Goal: Communication & Community: Answer question/provide support

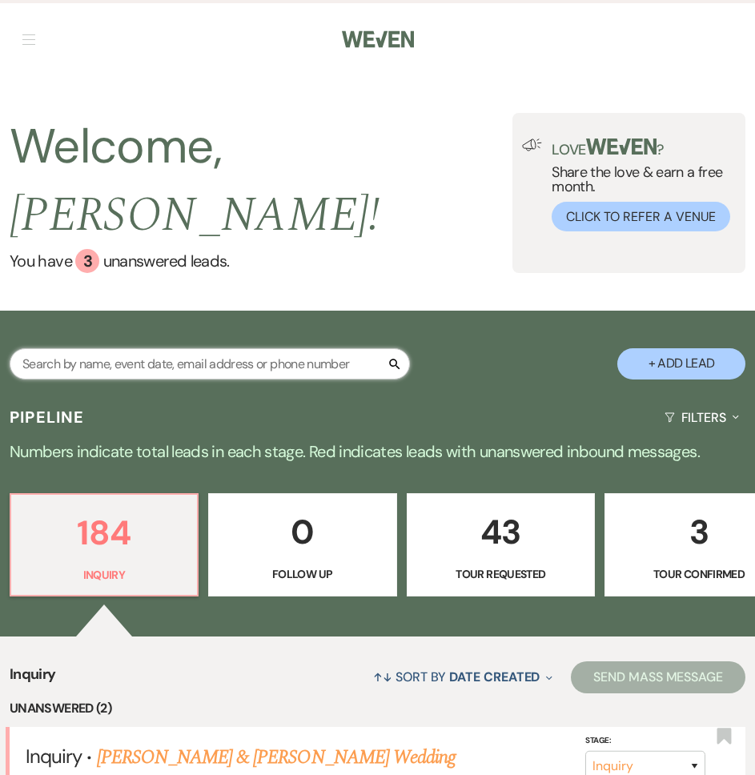
click at [203, 348] on input "text" at bounding box center [210, 363] width 400 height 31
type input "shelby"
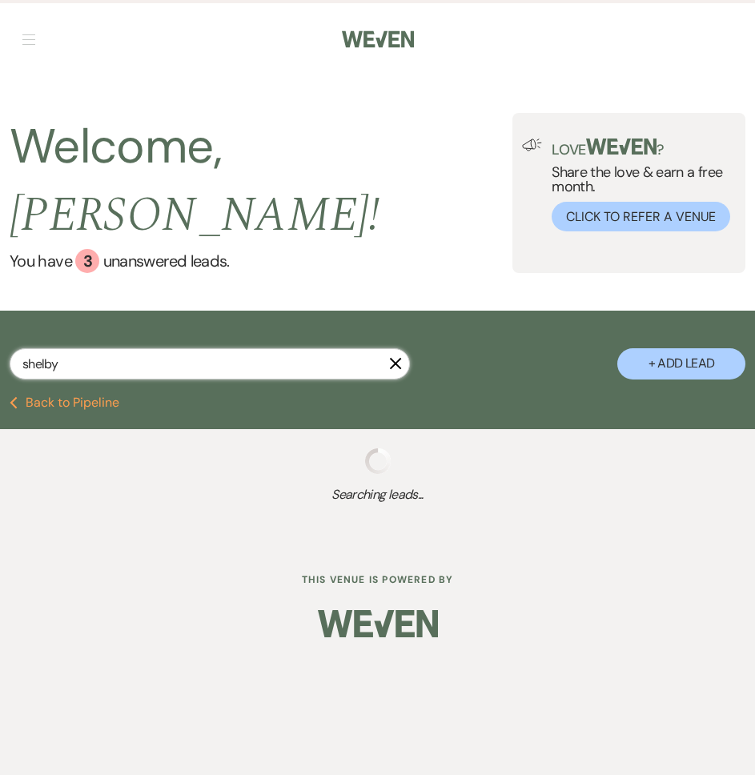
select select "8"
select select "4"
select select "8"
select select "5"
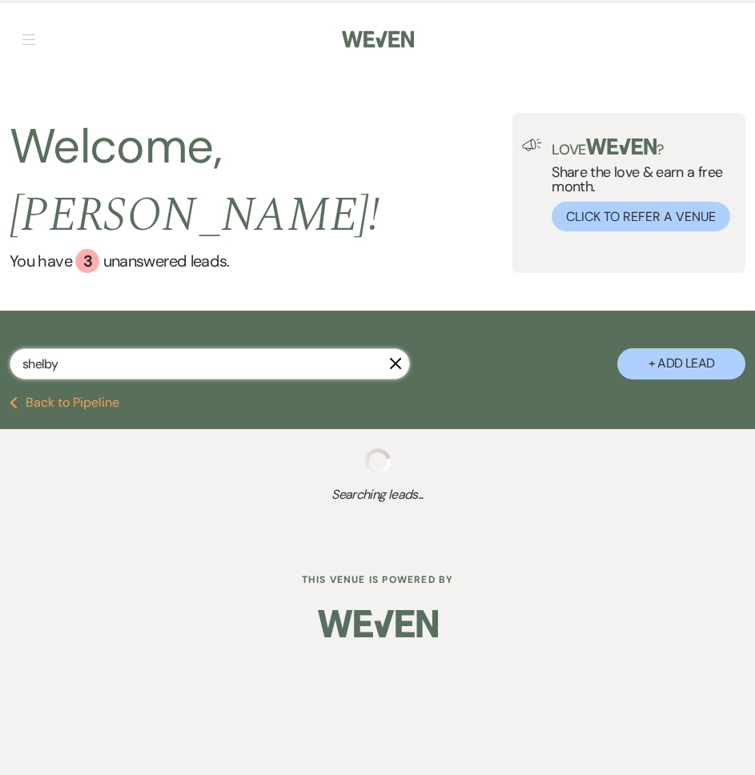
select select "8"
select select "5"
select select "8"
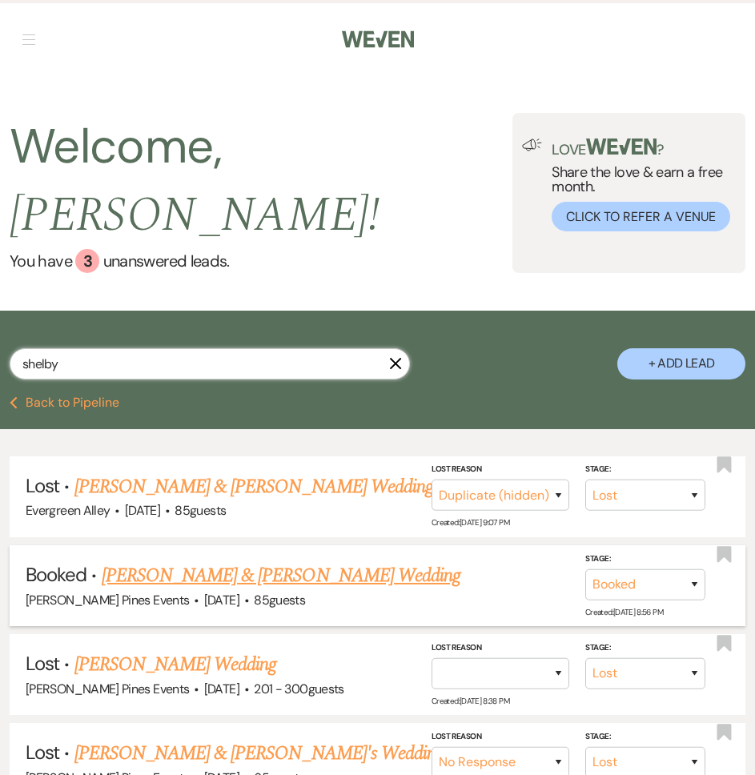
type input "shelby"
click at [203, 561] on link "[PERSON_NAME] & [PERSON_NAME] Wedding" at bounding box center [281, 575] width 359 height 29
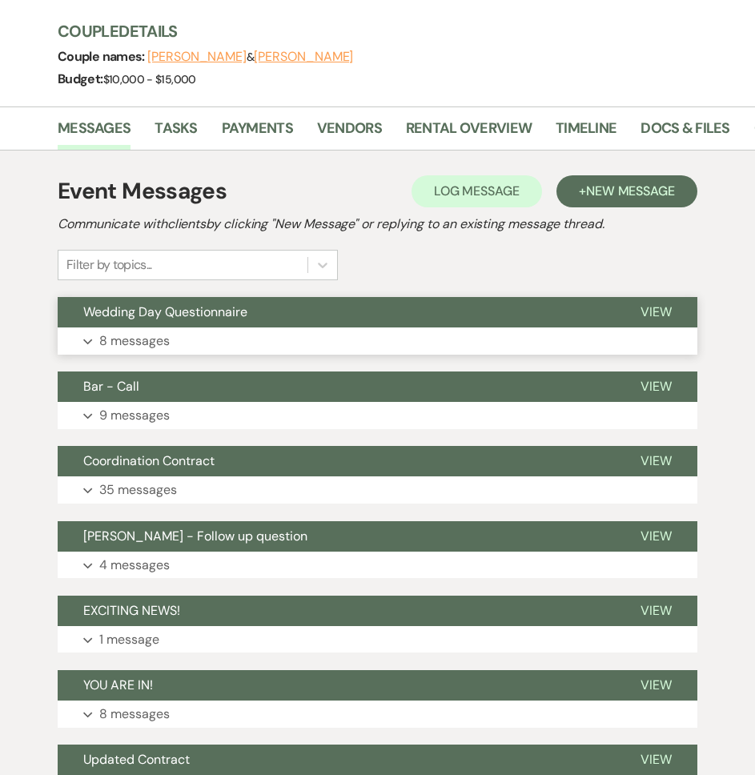
scroll to position [320, 0]
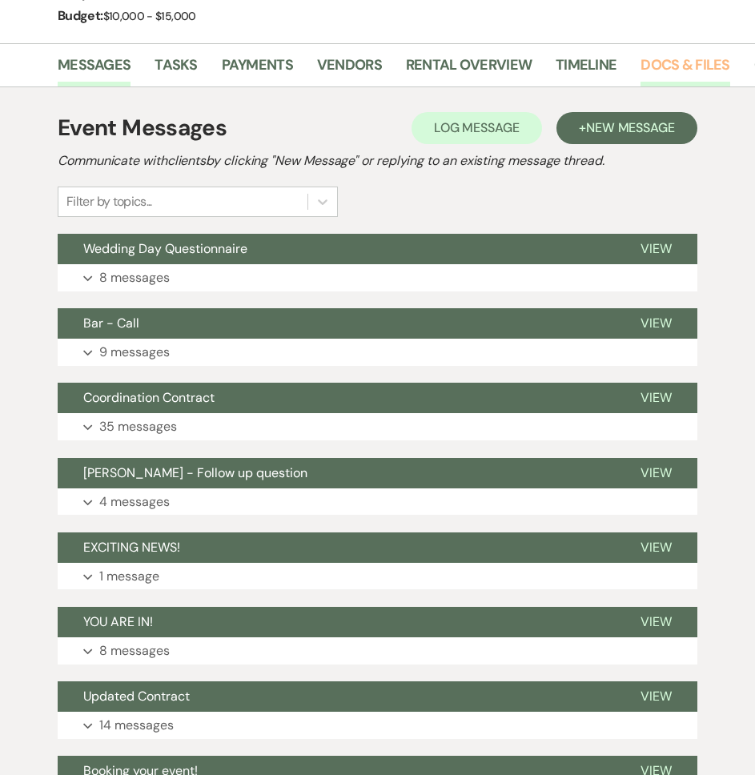
click at [683, 67] on link "Docs & Files" at bounding box center [684, 70] width 89 height 33
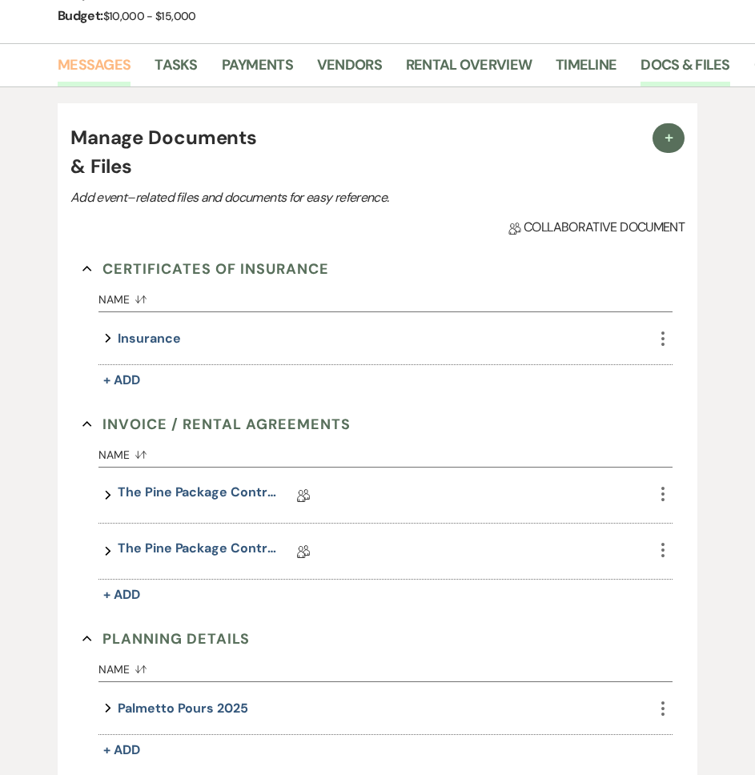
click at [82, 64] on link "Messages" at bounding box center [94, 70] width 73 height 33
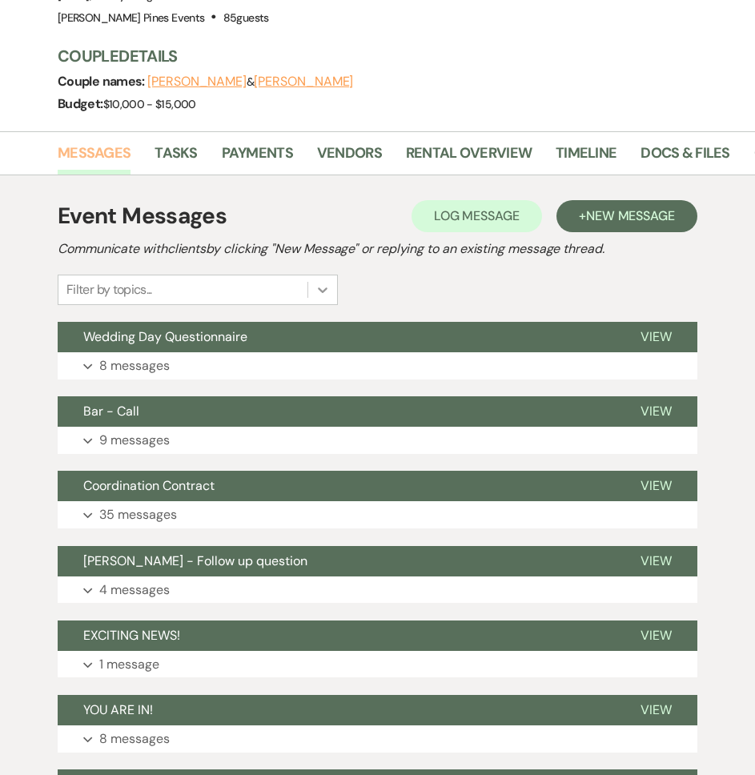
scroll to position [240, 0]
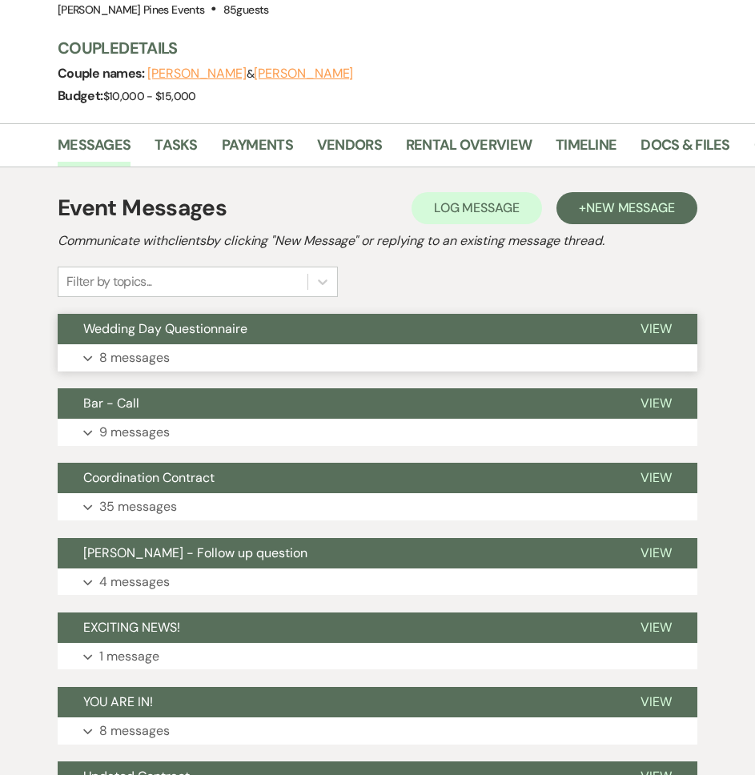
click at [176, 347] on button "Expand 8 messages" at bounding box center [378, 357] width 640 height 27
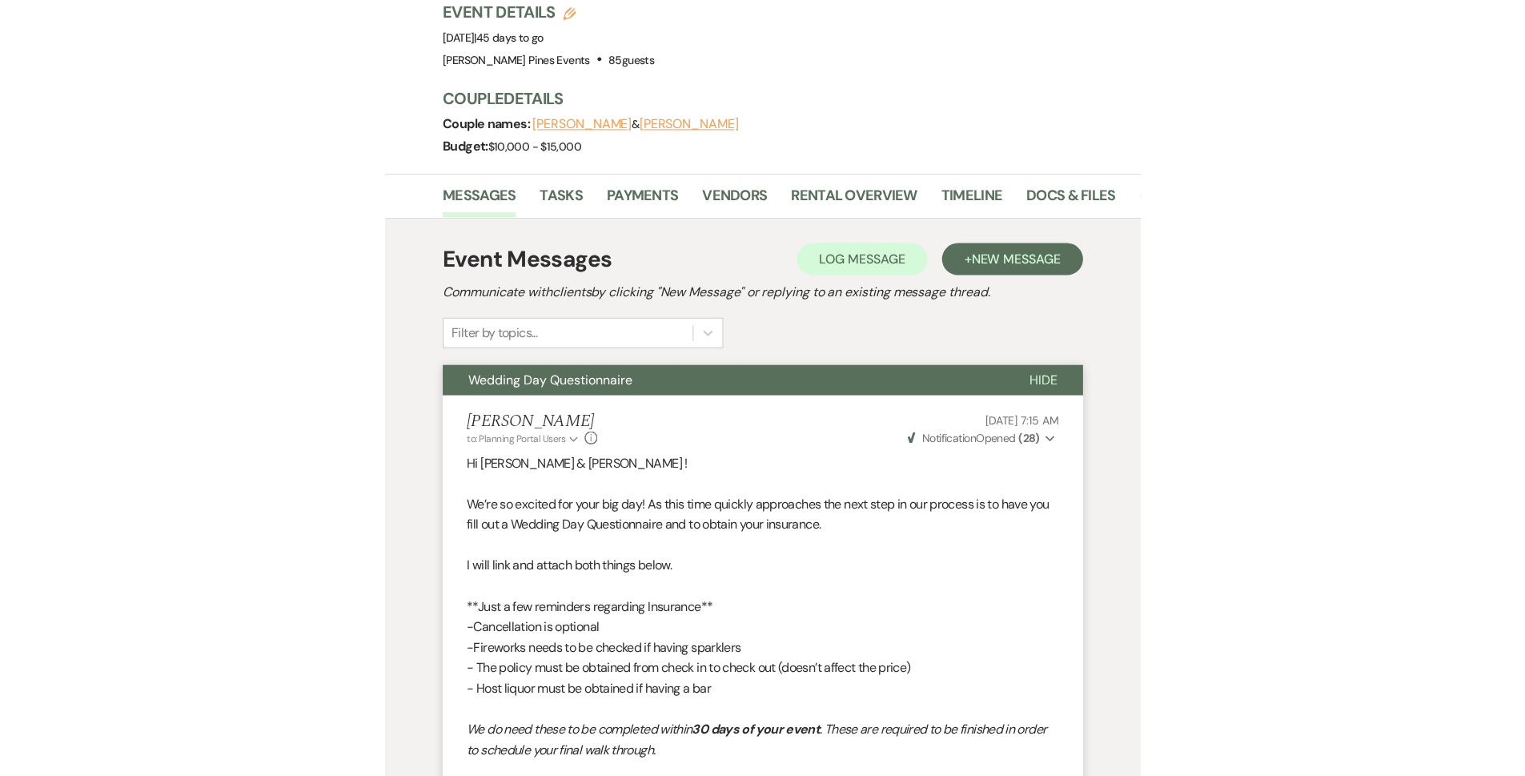
scroll to position [0, 0]
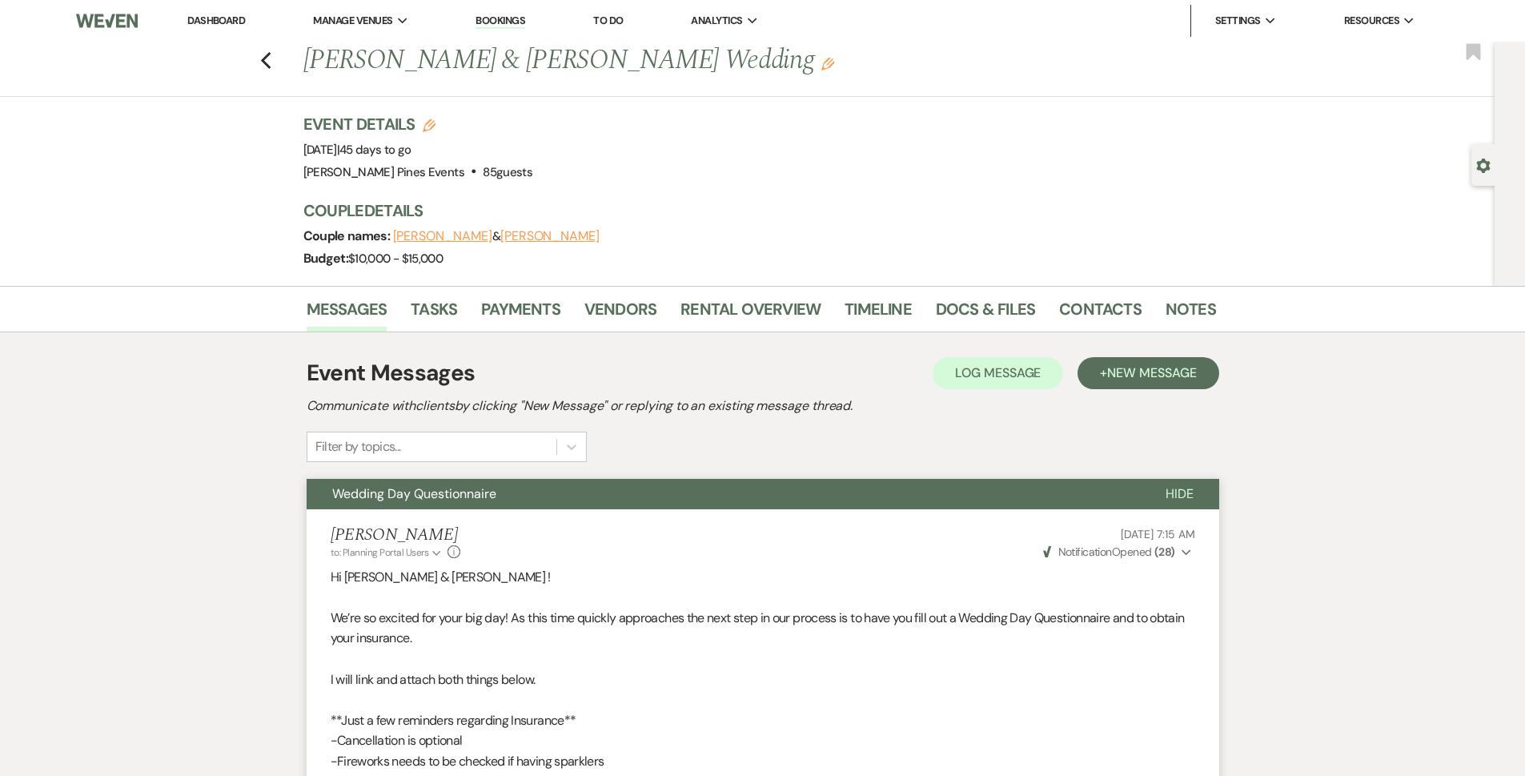
click at [263, 54] on div "Previous [PERSON_NAME] & [PERSON_NAME] Wedding Edit Bookmark" at bounding box center [743, 69] width 1503 height 55
click at [268, 56] on icon "Previous" at bounding box center [266, 60] width 12 height 19
select select "8"
select select "4"
select select "8"
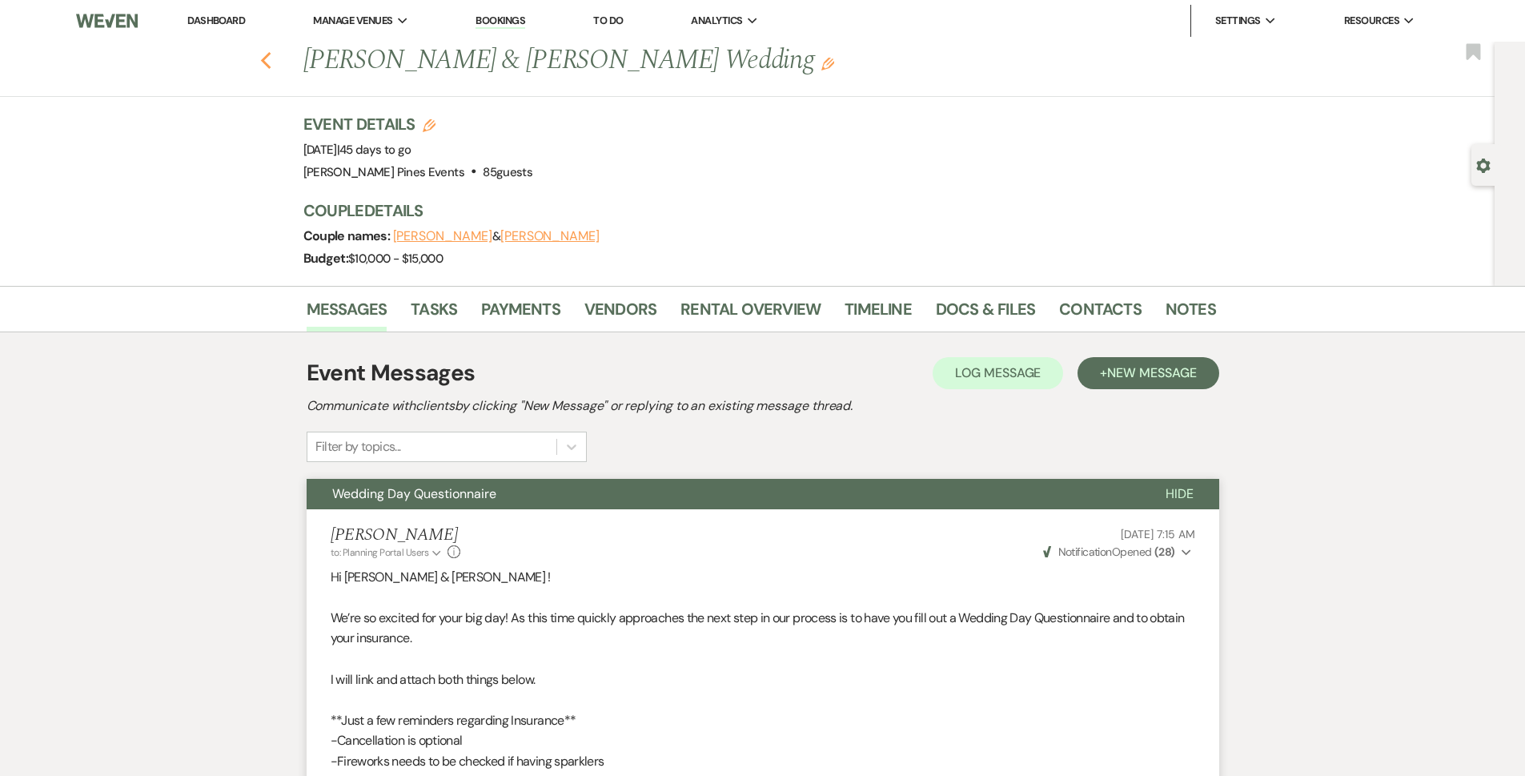
select select "8"
select select "5"
select select "8"
select select "5"
select select "8"
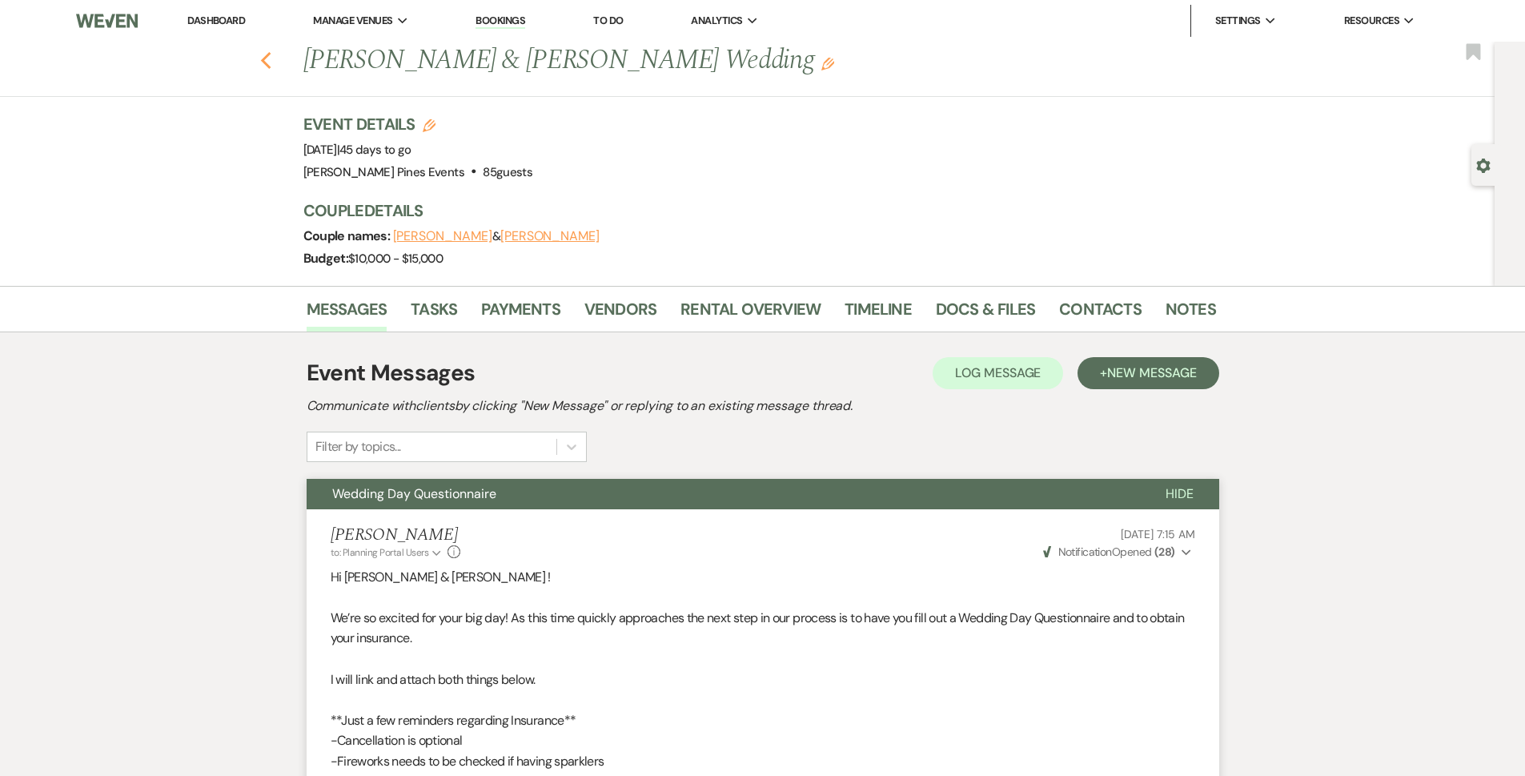
select select "8"
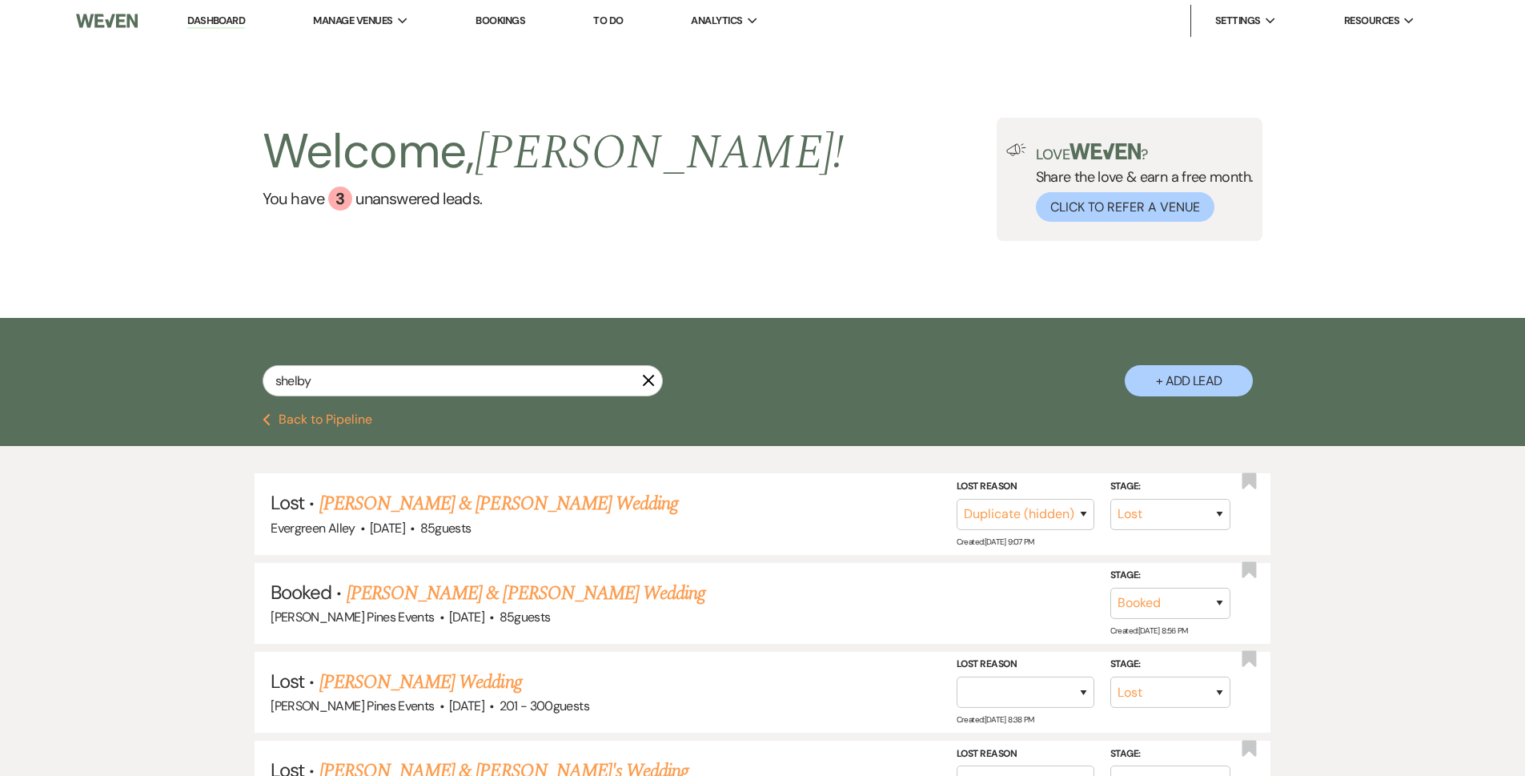
click at [653, 379] on icon "X" at bounding box center [648, 380] width 13 height 13
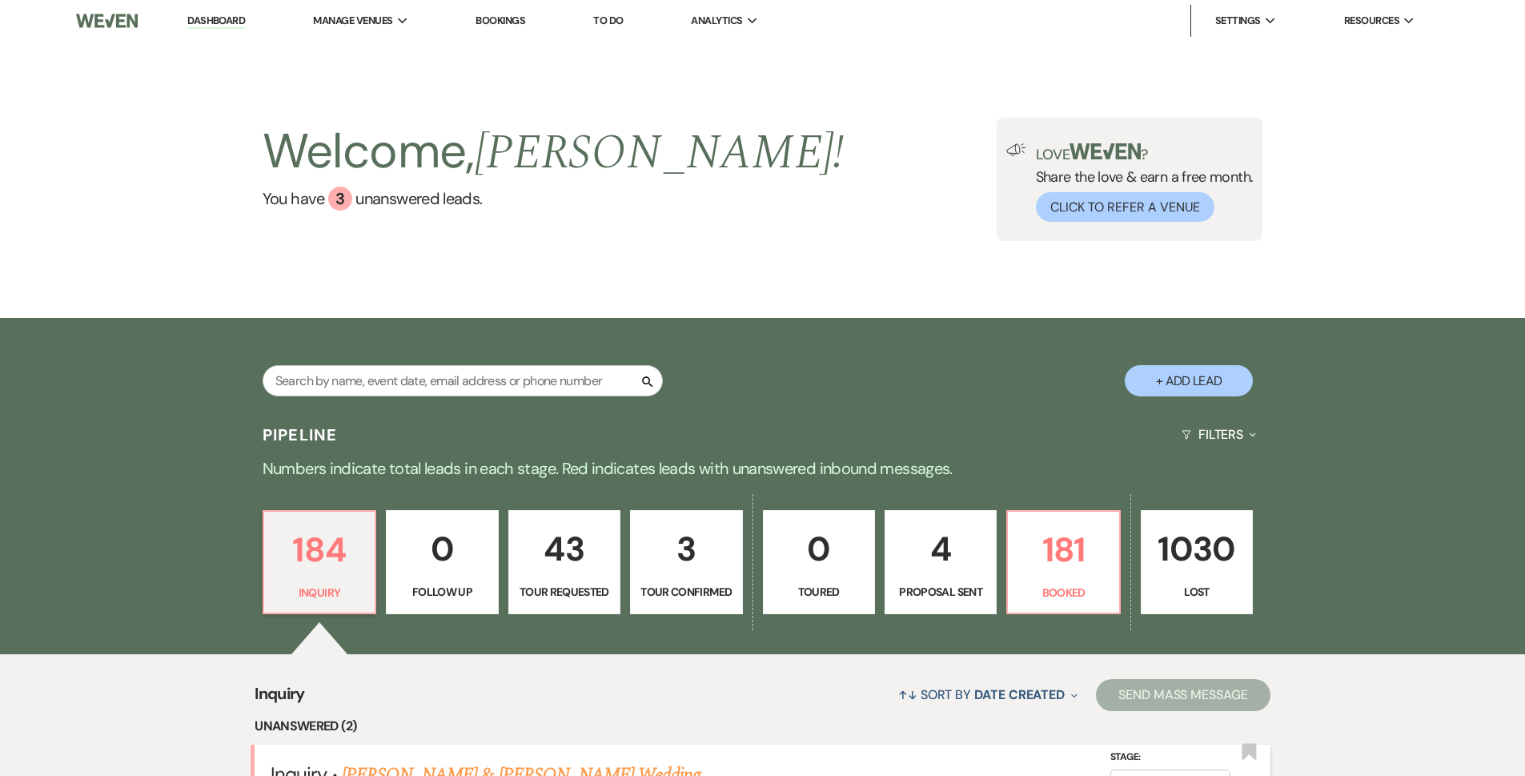
scroll to position [320, 0]
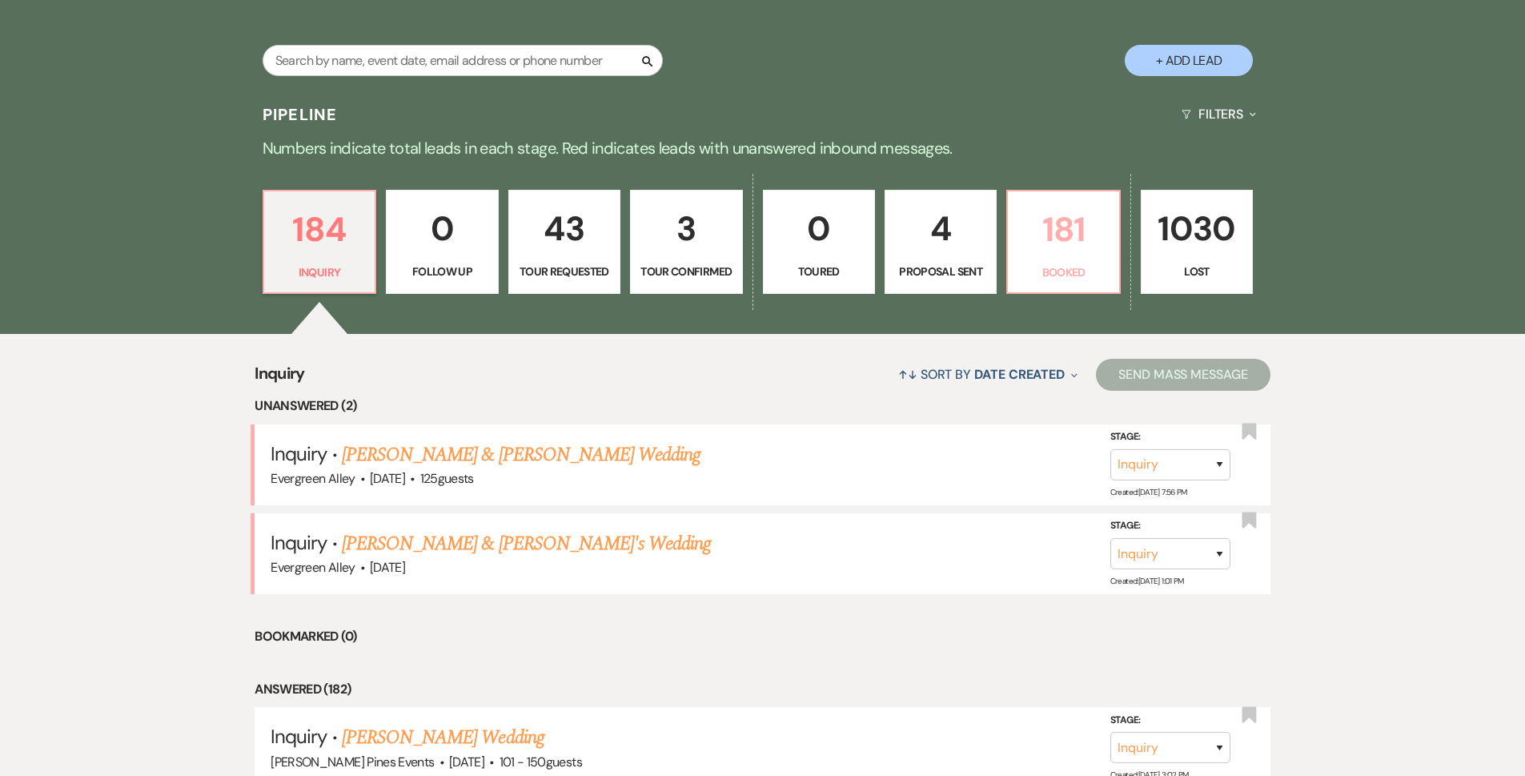
click at [754, 272] on p "Booked" at bounding box center [1063, 272] width 91 height 18
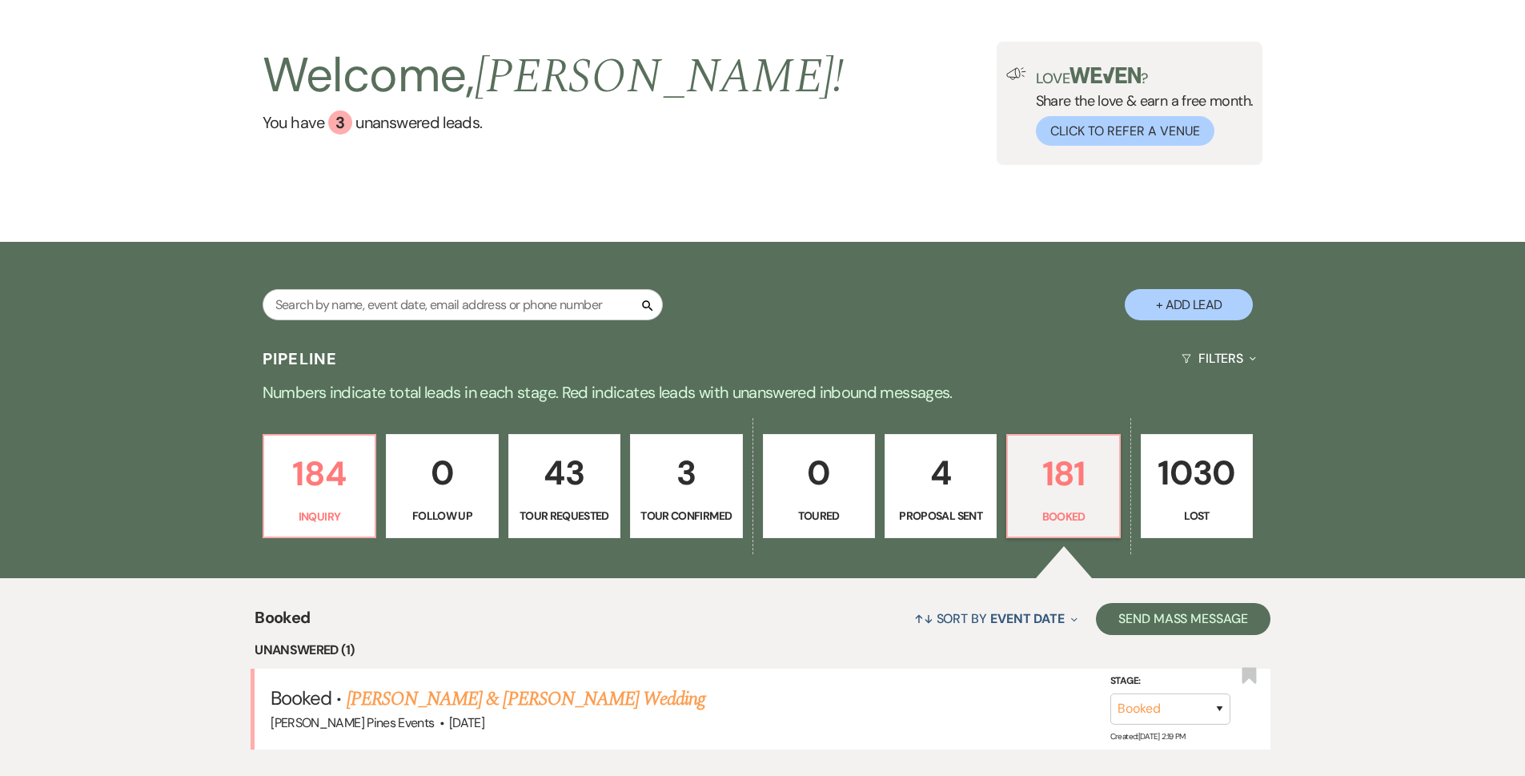
scroll to position [320, 0]
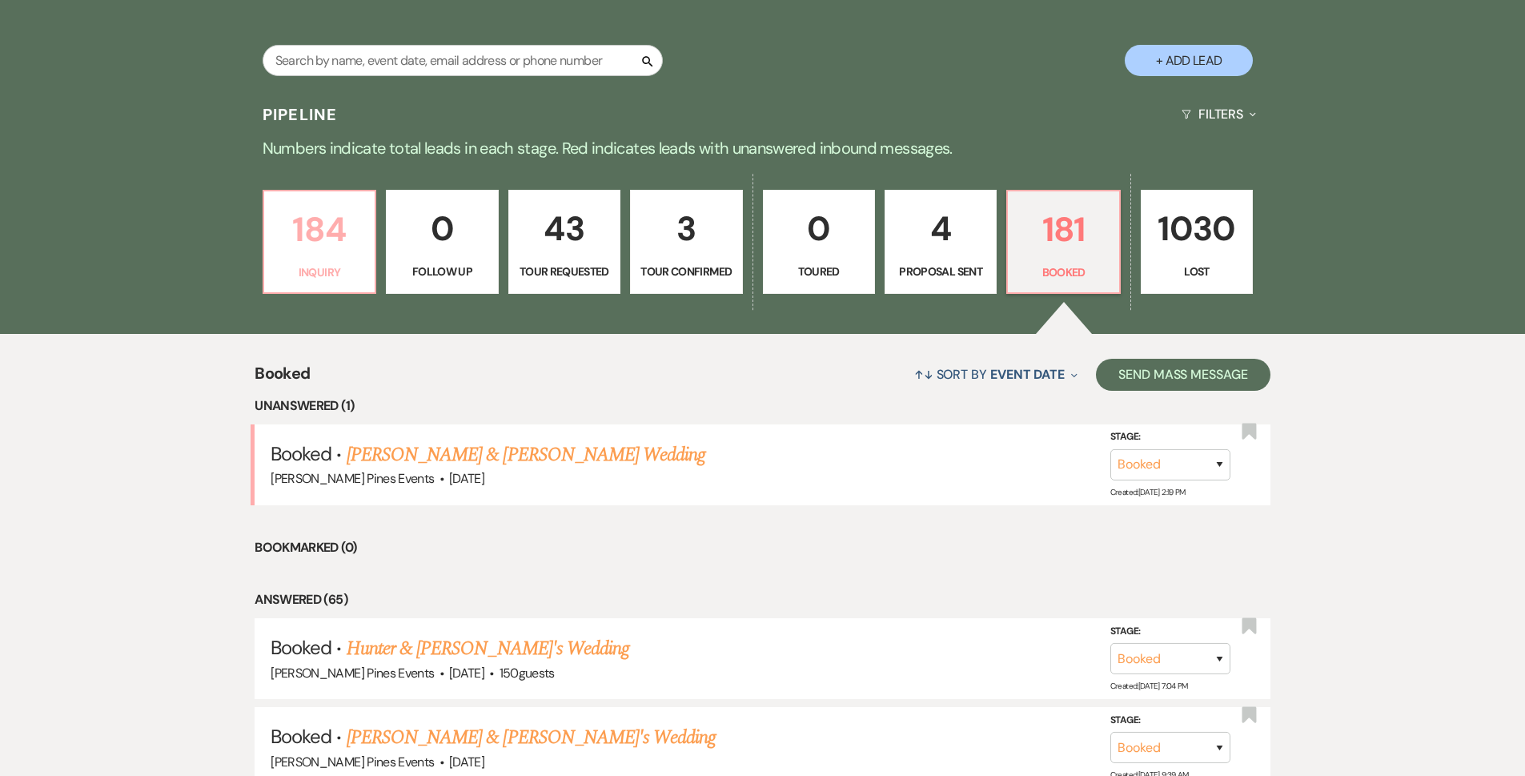
click at [361, 232] on p "184" at bounding box center [319, 230] width 91 height 54
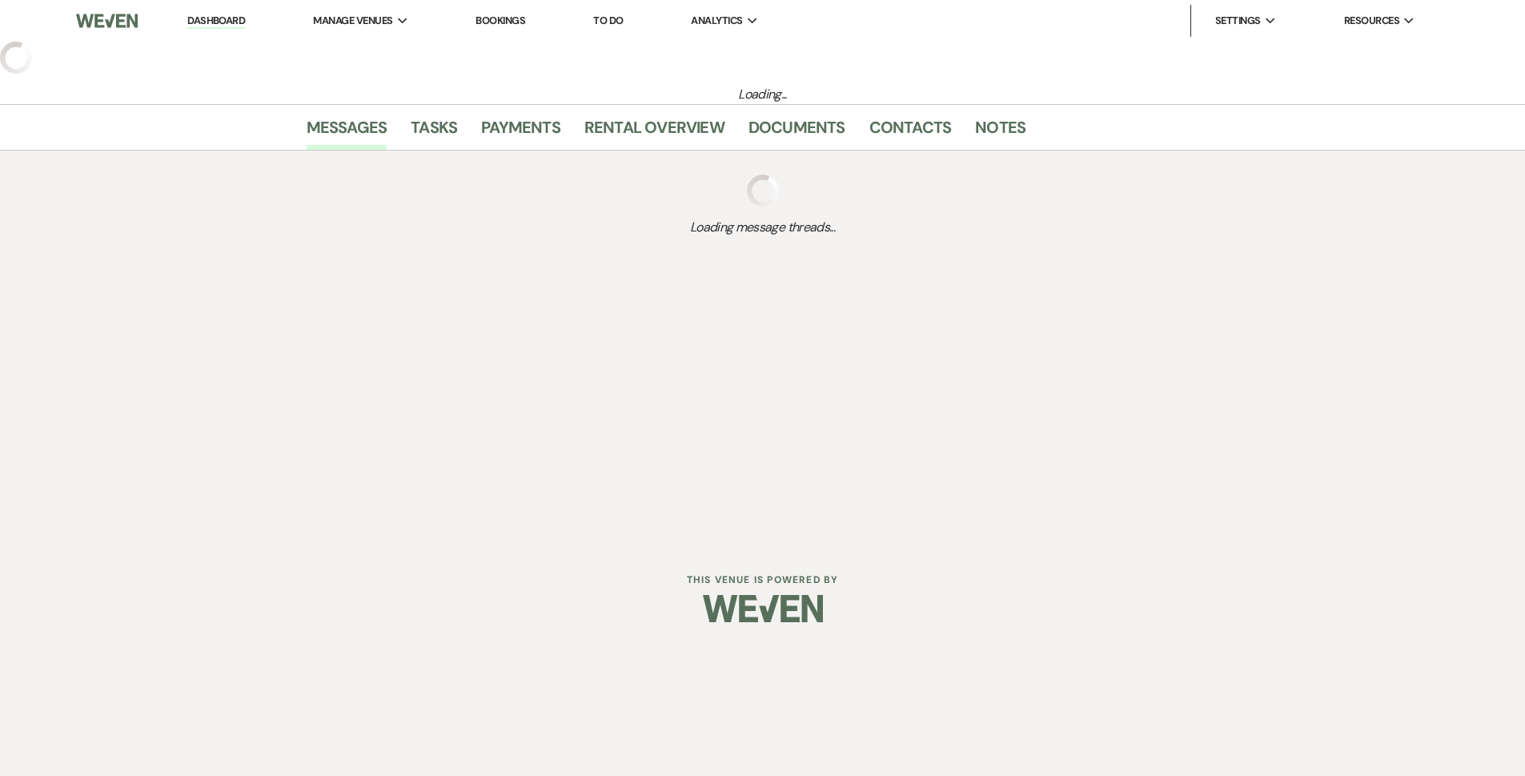
select select "5"
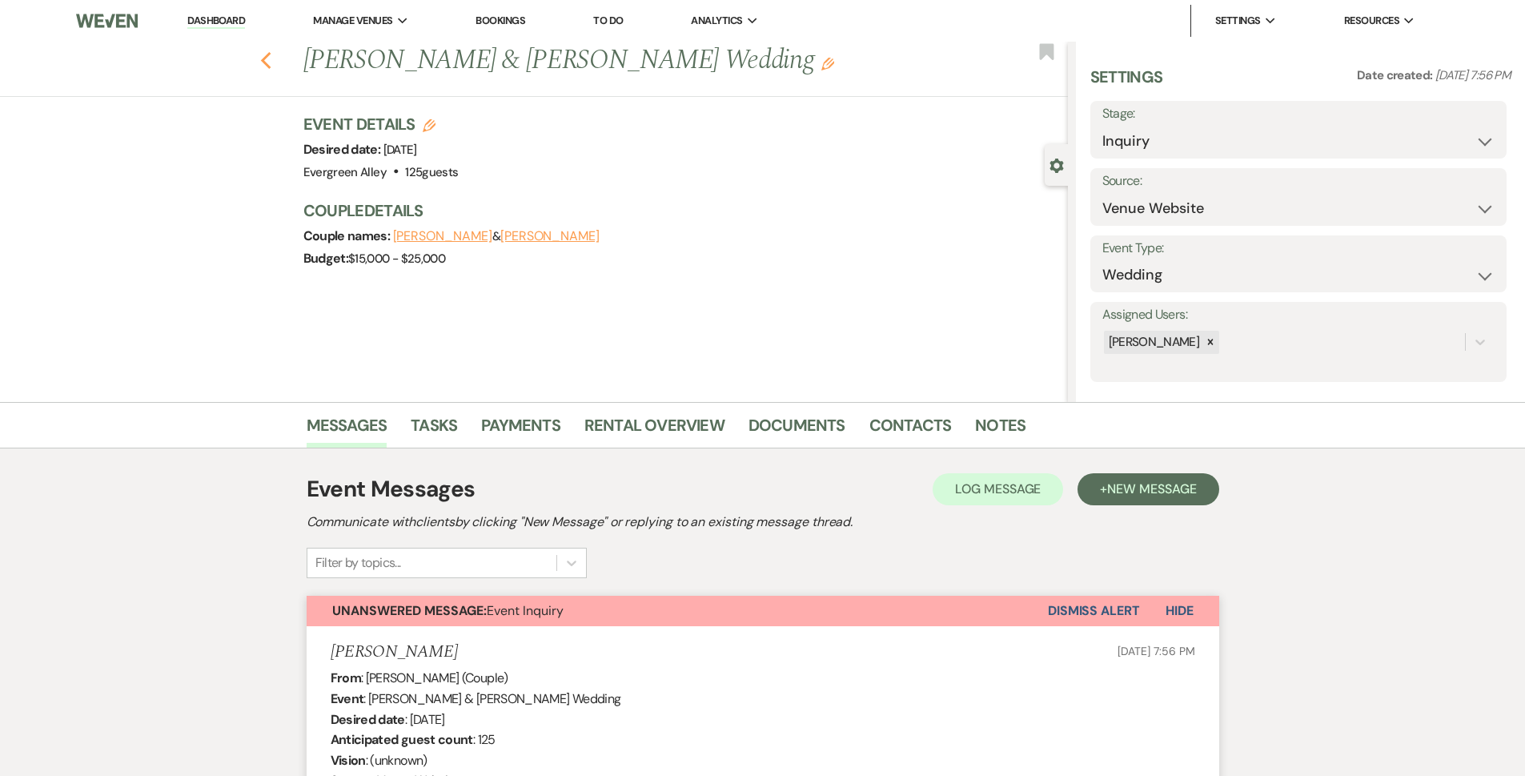
click at [272, 59] on icon "Previous" at bounding box center [266, 60] width 12 height 19
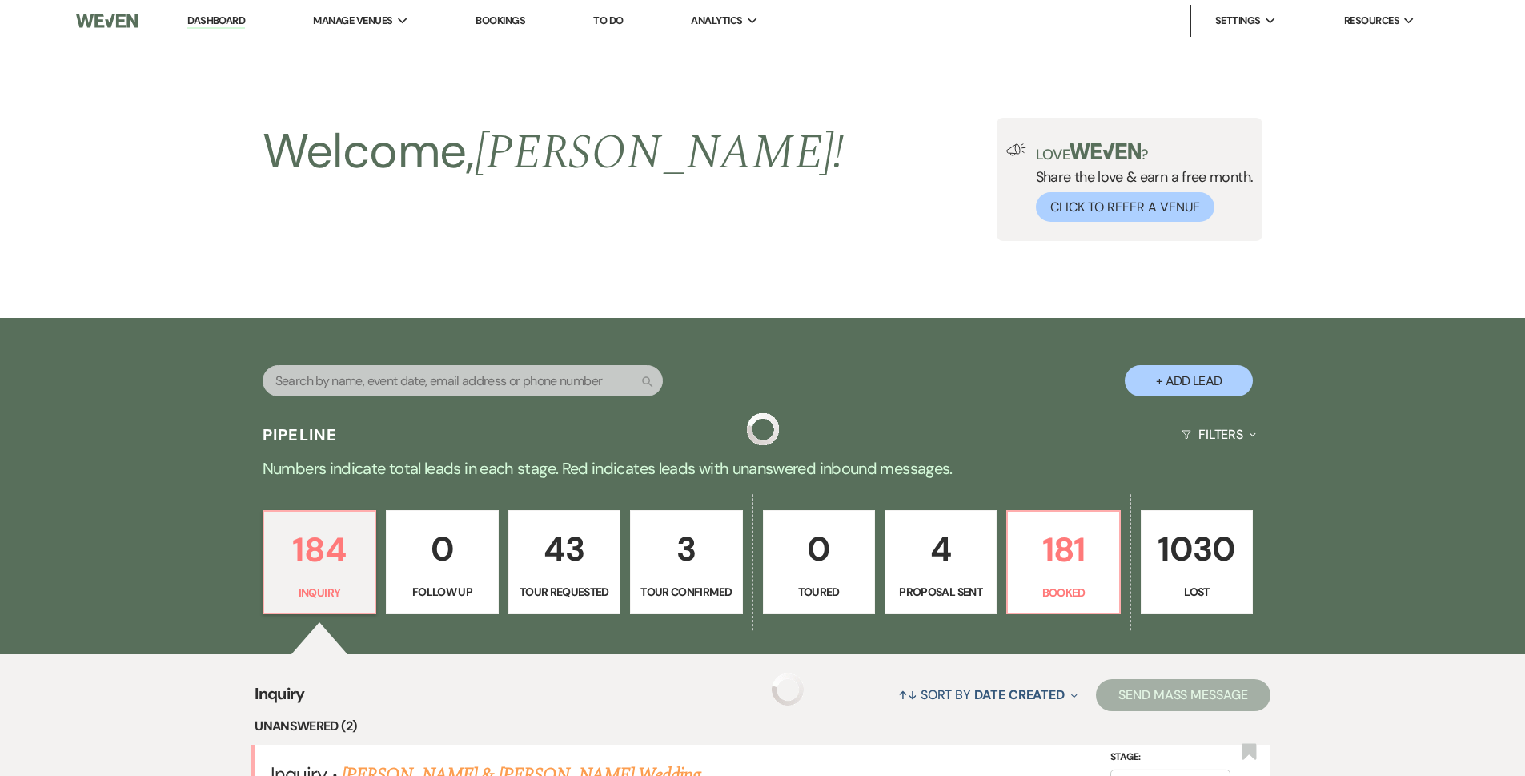
scroll to position [320, 0]
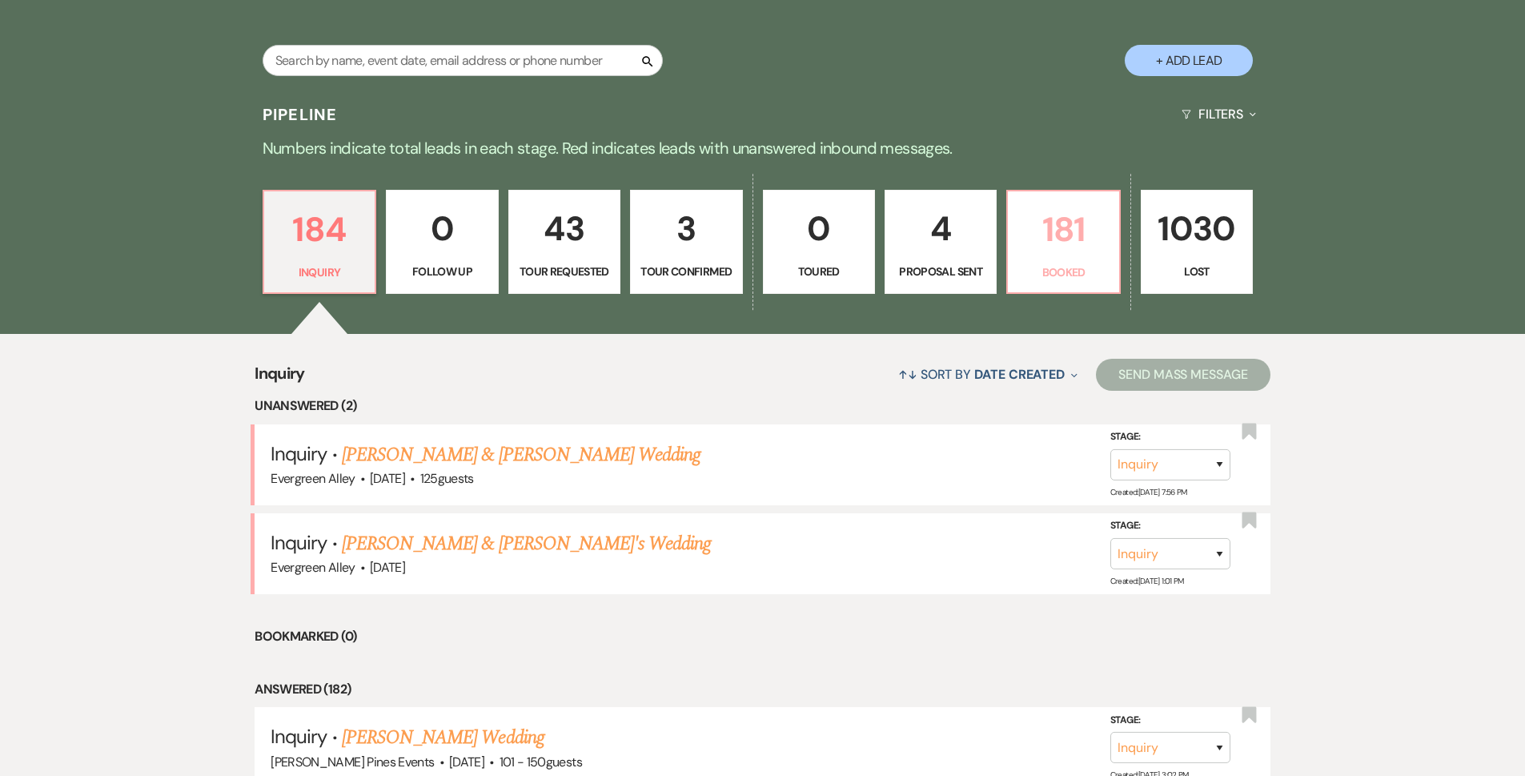
click at [754, 262] on link "181 Booked" at bounding box center [1063, 242] width 114 height 104
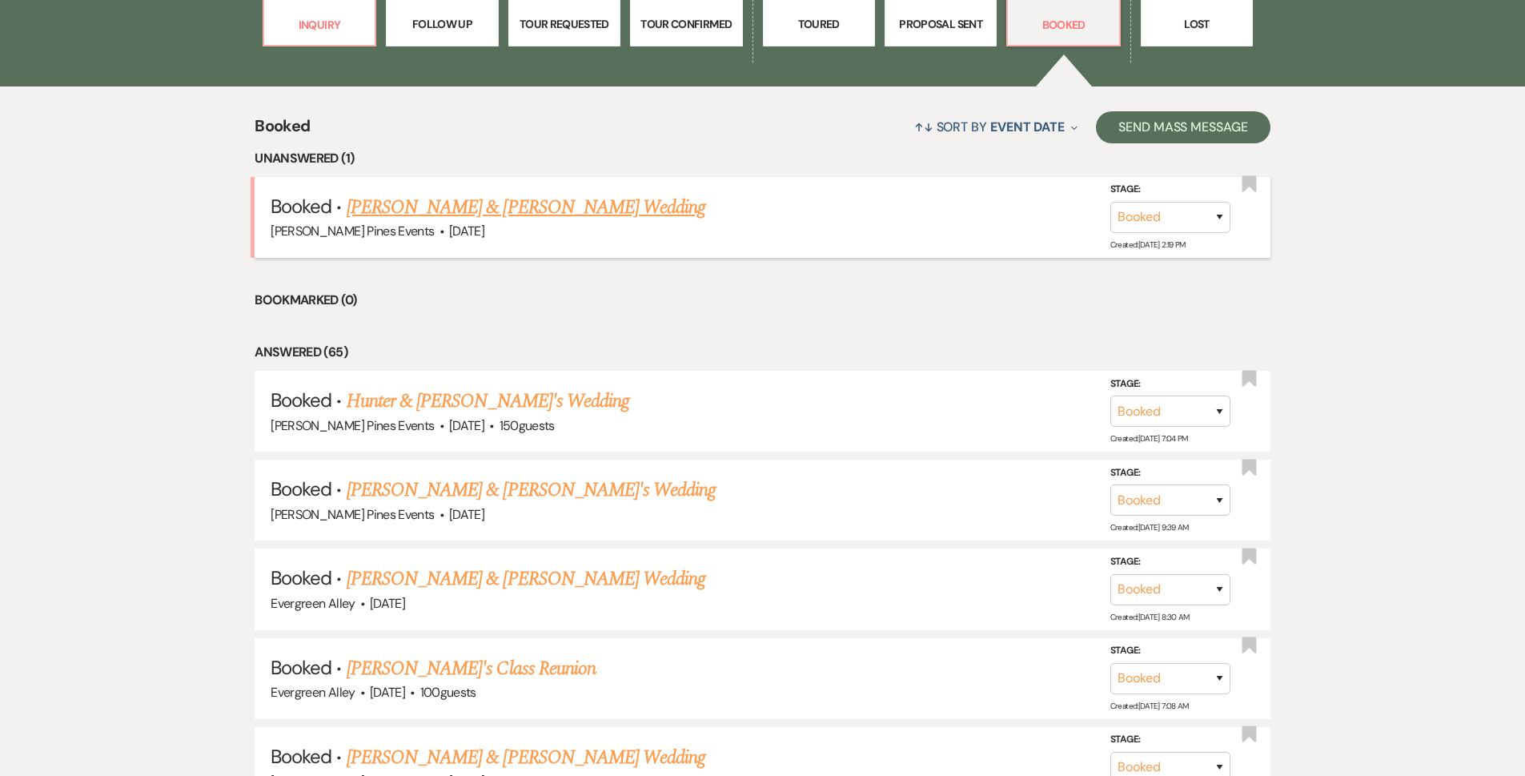
scroll to position [480, 0]
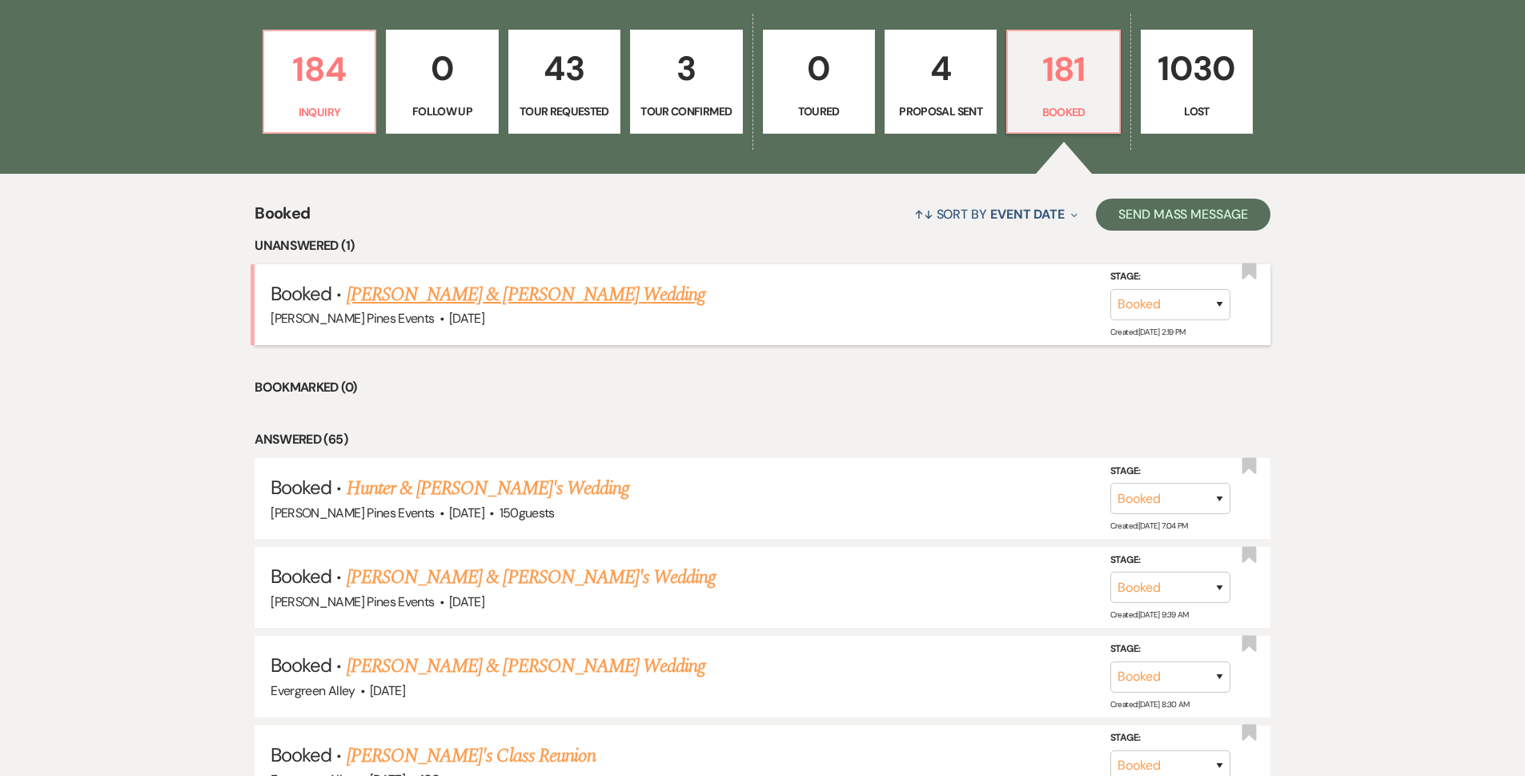
click at [569, 307] on link "[PERSON_NAME] & [PERSON_NAME] Wedding" at bounding box center [526, 294] width 359 height 29
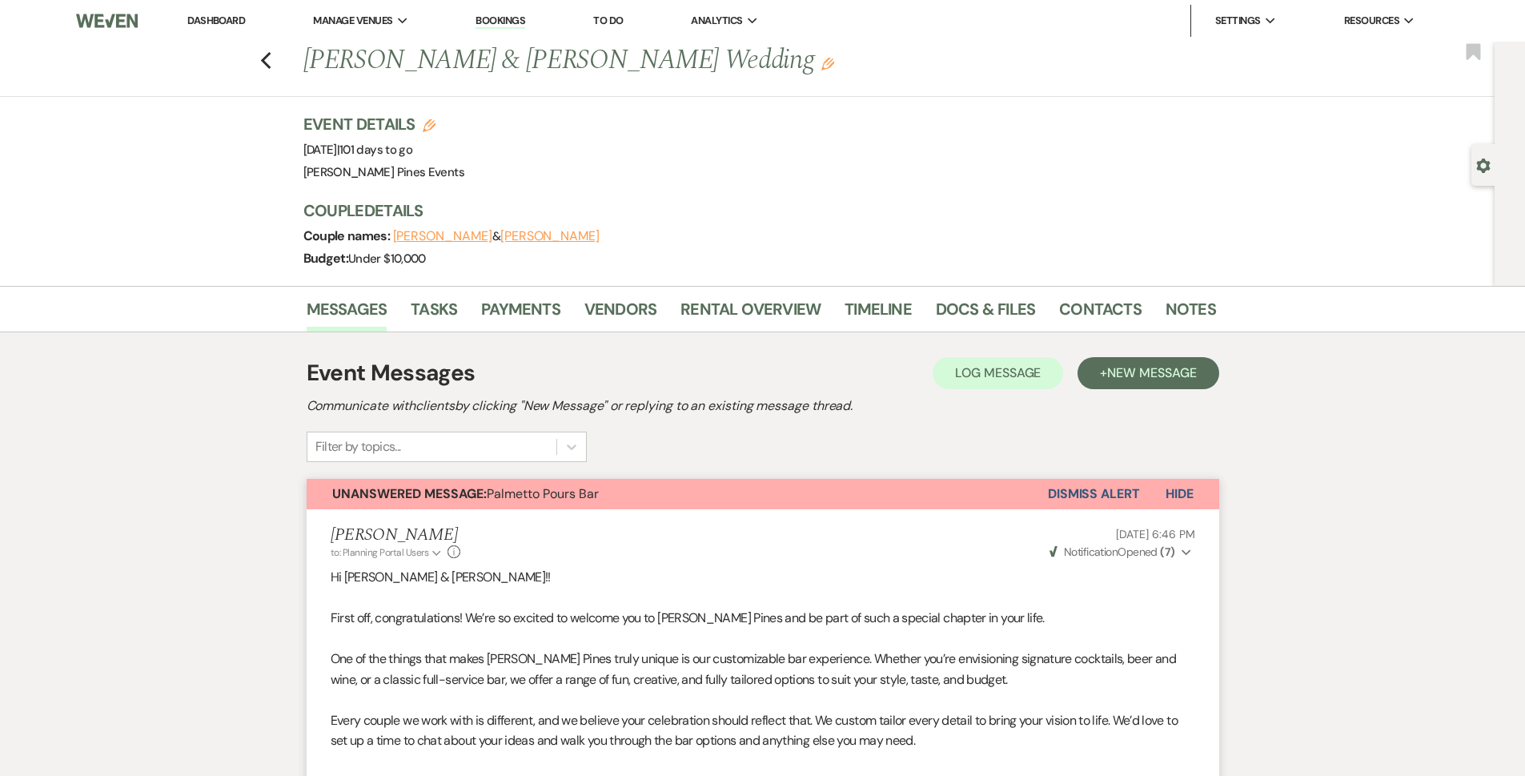
click at [754, 495] on button "Dismiss Alert" at bounding box center [1094, 494] width 92 height 30
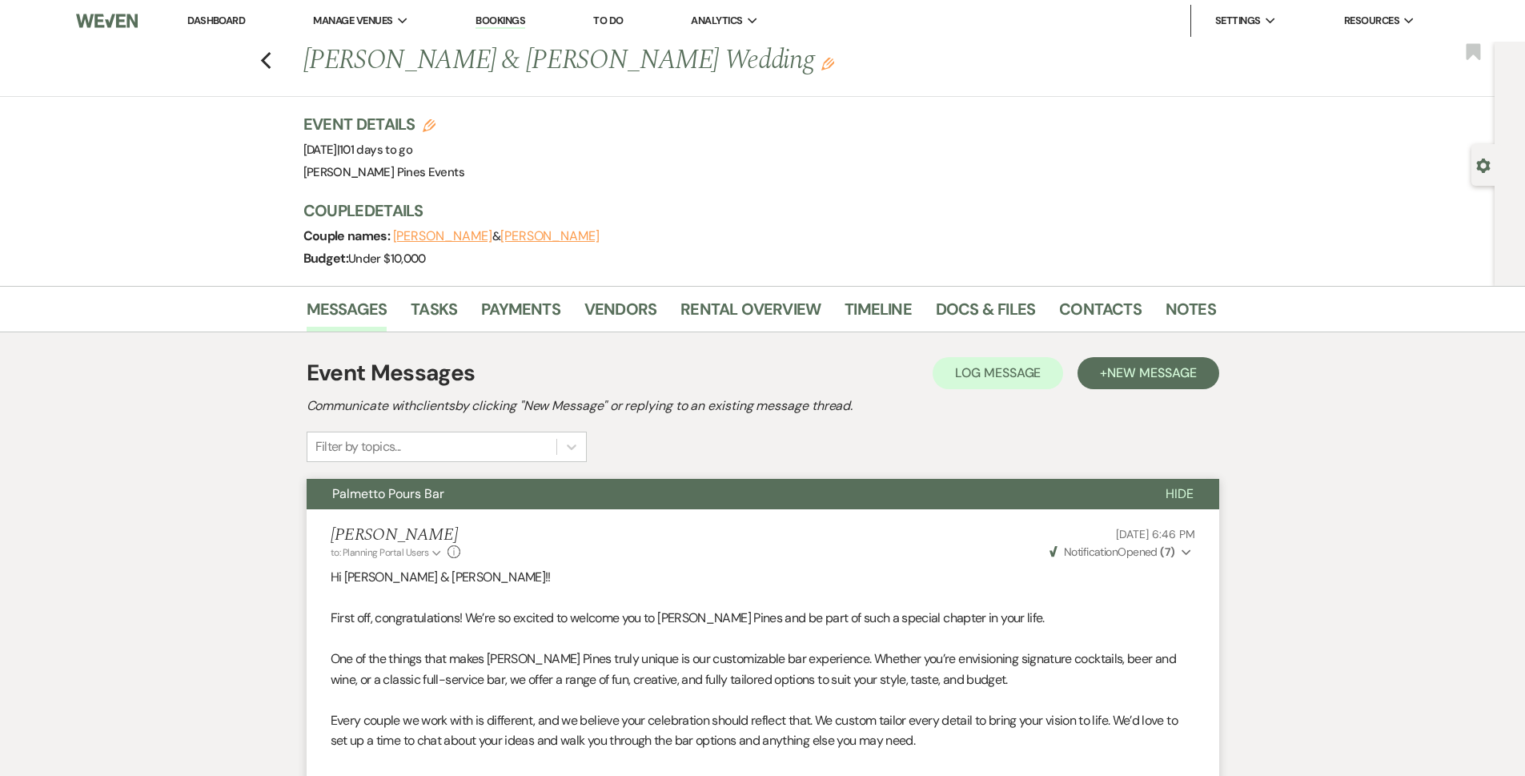
click at [279, 60] on div "Previous [PERSON_NAME] & [PERSON_NAME] Wedding Edit Bookmark" at bounding box center [743, 69] width 1503 height 55
click at [272, 60] on icon "Previous" at bounding box center [266, 60] width 12 height 19
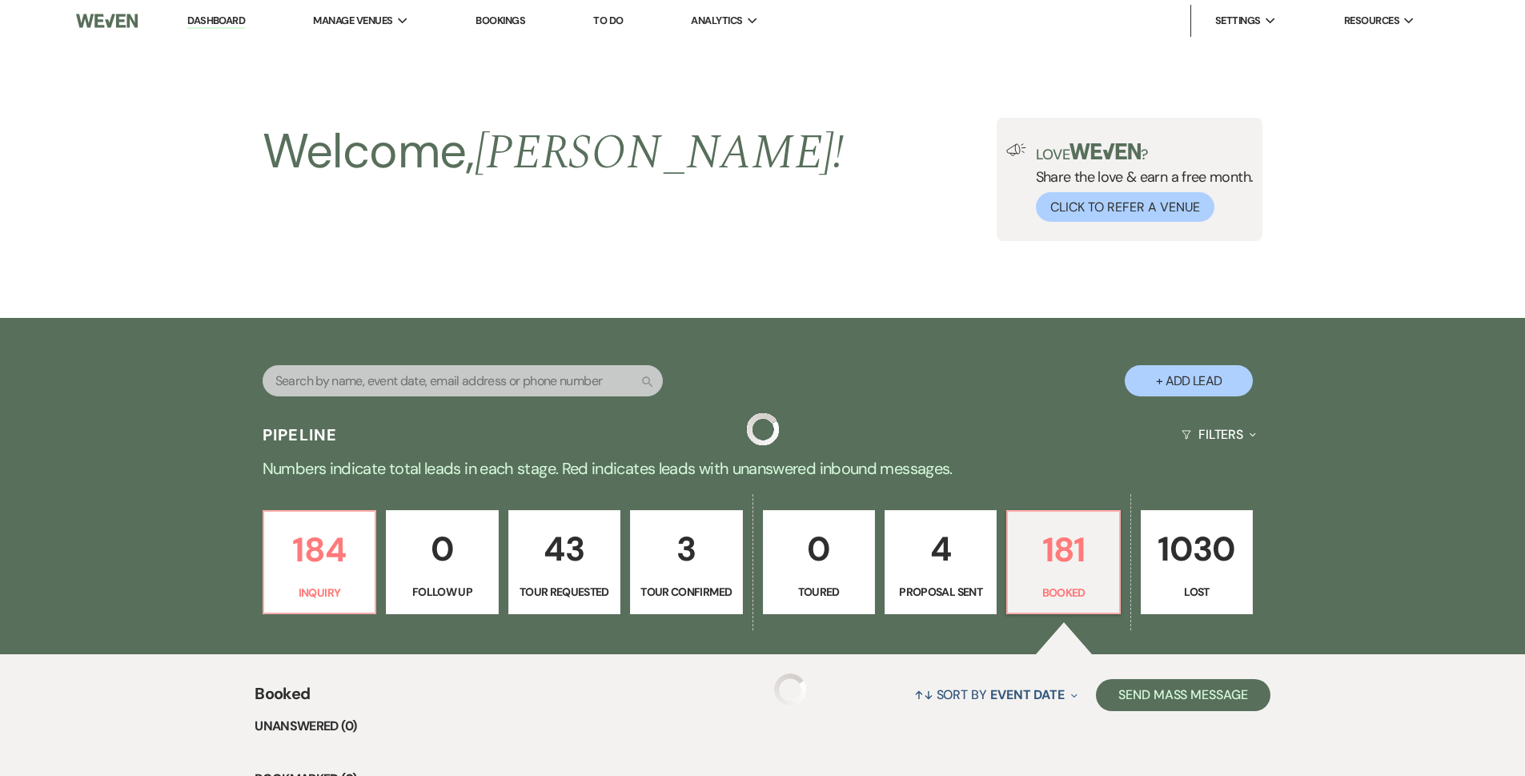
scroll to position [480, 0]
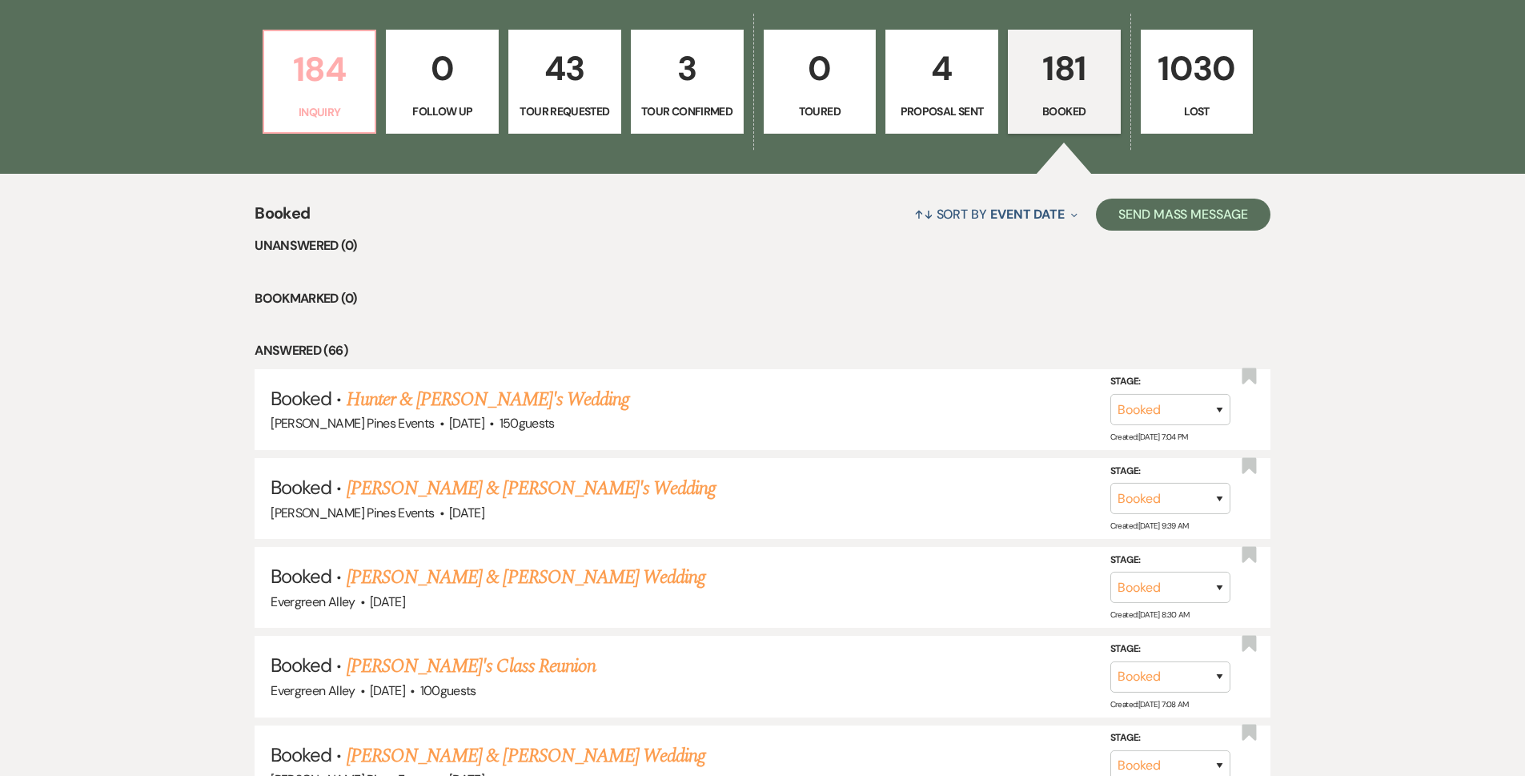
click at [316, 106] on p "Inquiry" at bounding box center [320, 112] width 92 height 18
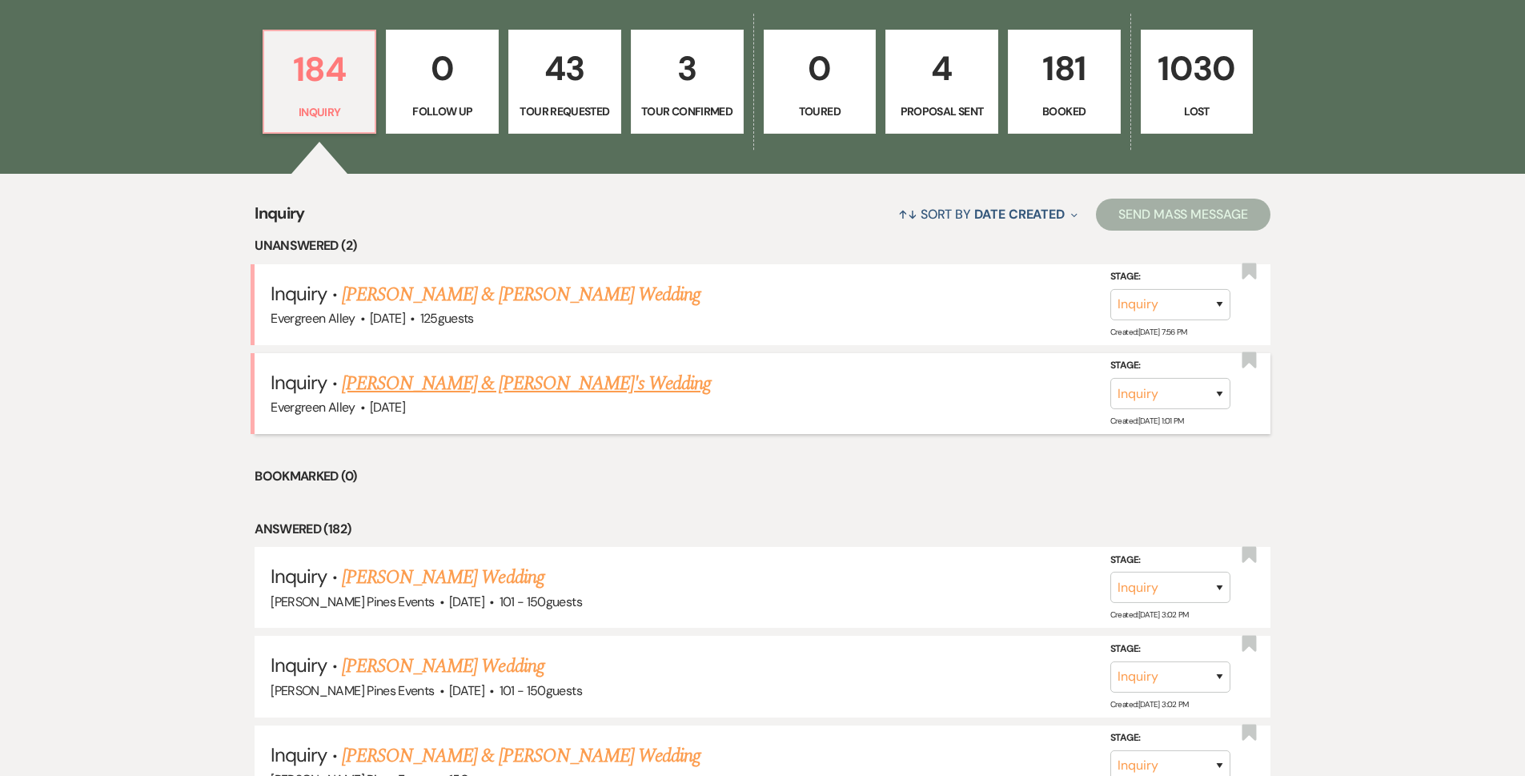
click at [464, 381] on link "[PERSON_NAME] & [PERSON_NAME]'s Wedding" at bounding box center [527, 383] width 370 height 29
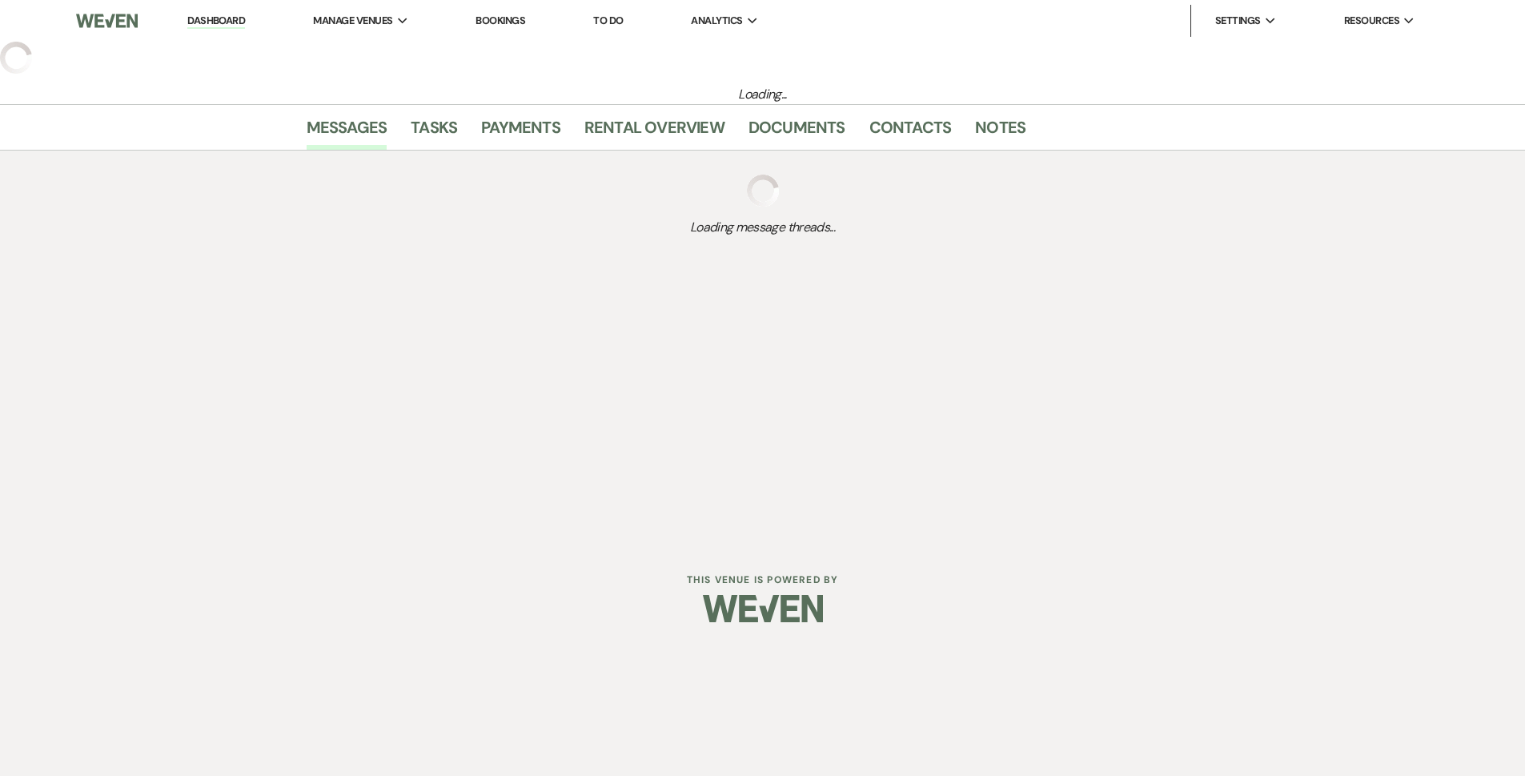
select select "5"
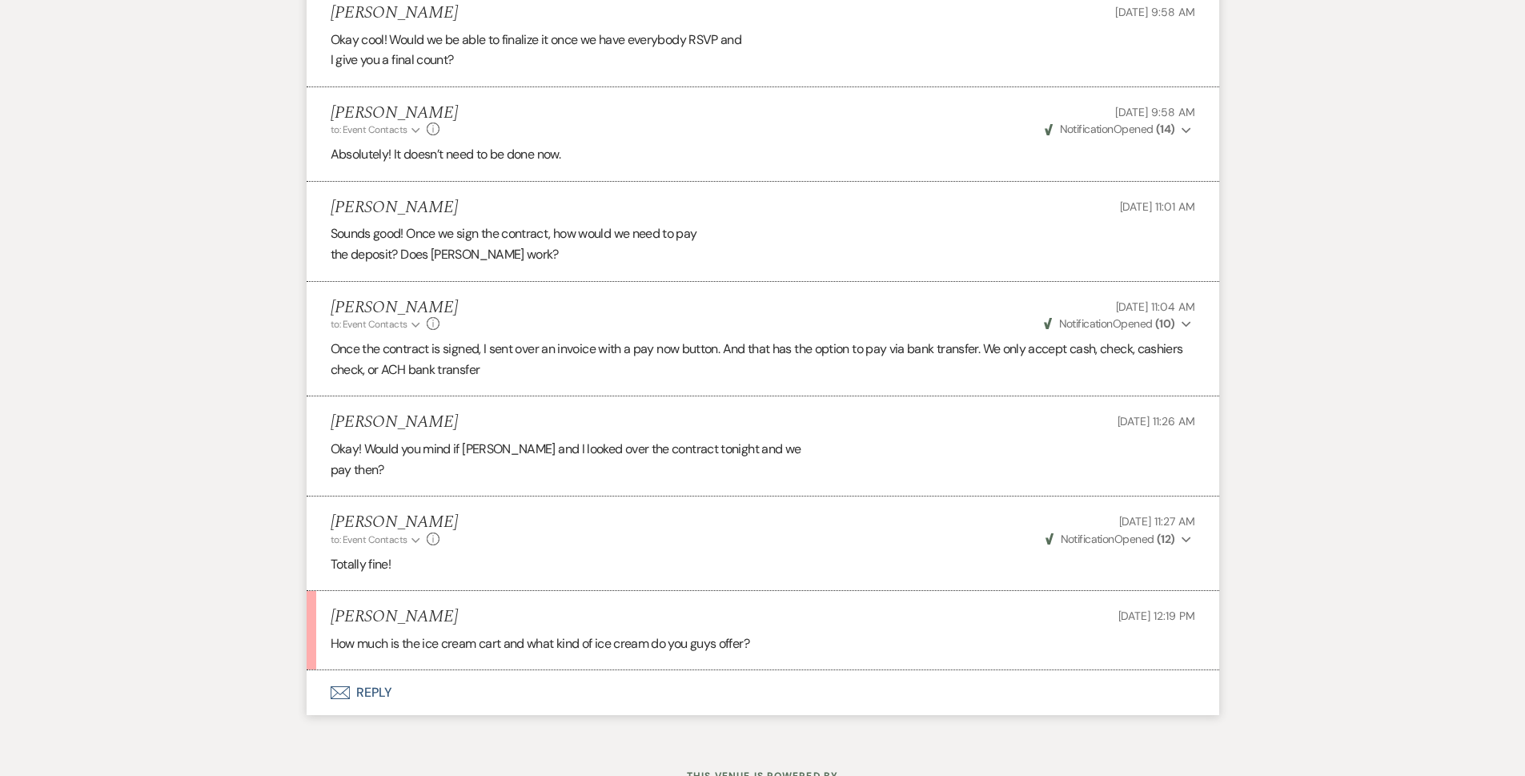
scroll to position [7503, 0]
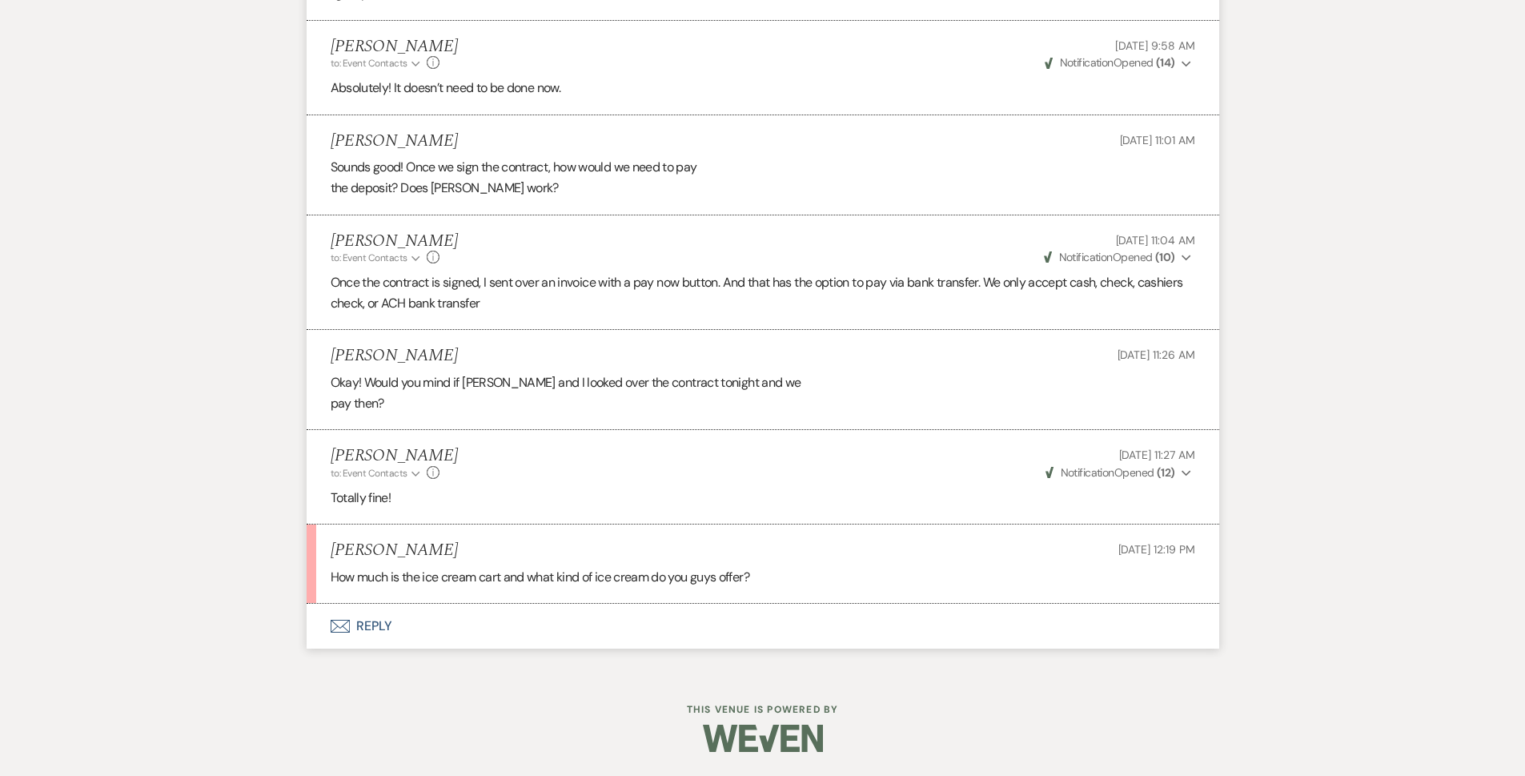
click at [461, 628] on button "Envelope Reply" at bounding box center [763, 626] width 913 height 45
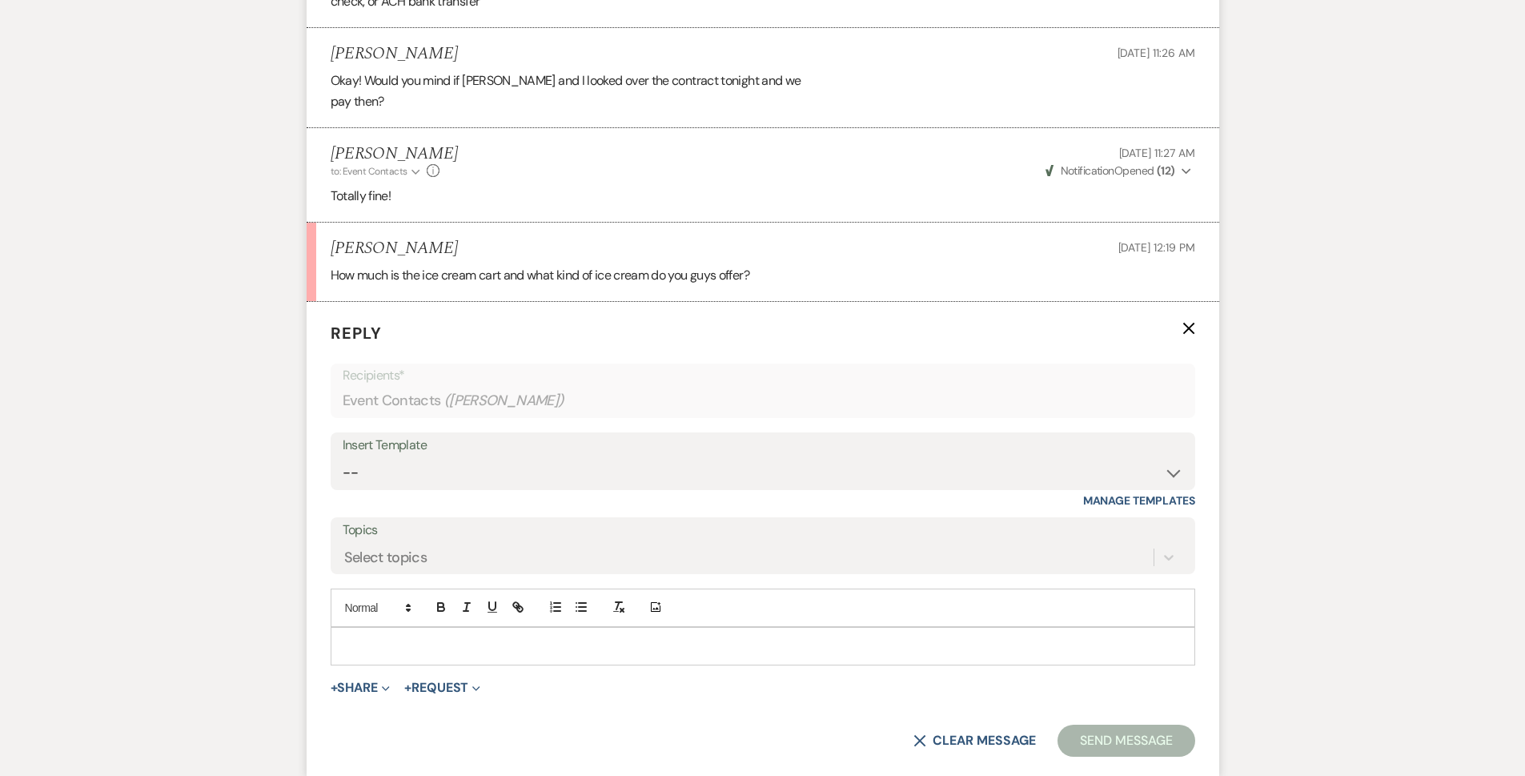
scroll to position [7809, 0]
click at [427, 624] on div at bounding box center [762, 642] width 863 height 37
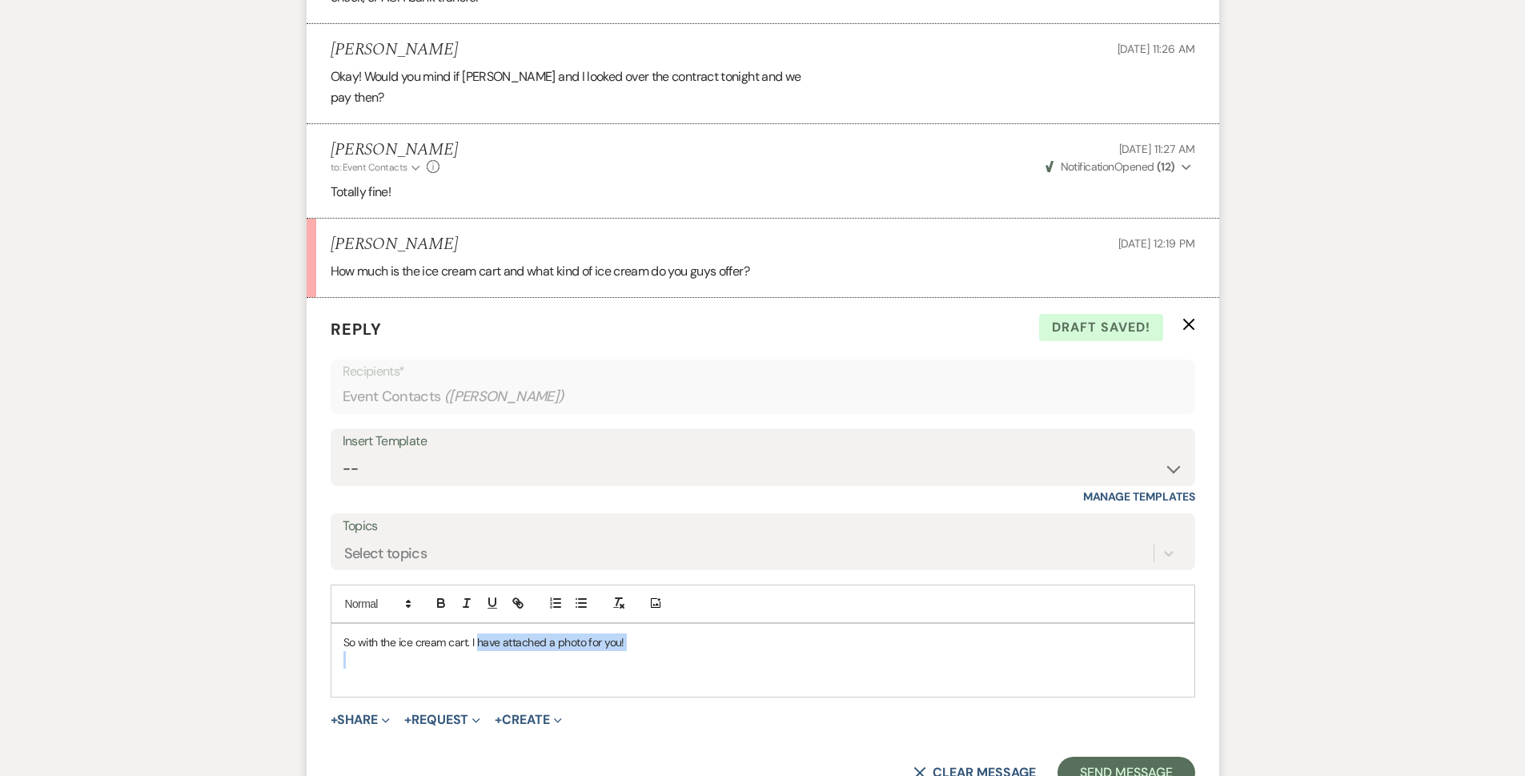
drag, startPoint x: 480, startPoint y: 644, endPoint x: 682, endPoint y: 655, distance: 202.8
click at [682, 655] on div "So with the ice cream cart. I have attached a photo for you!" at bounding box center [762, 660] width 863 height 73
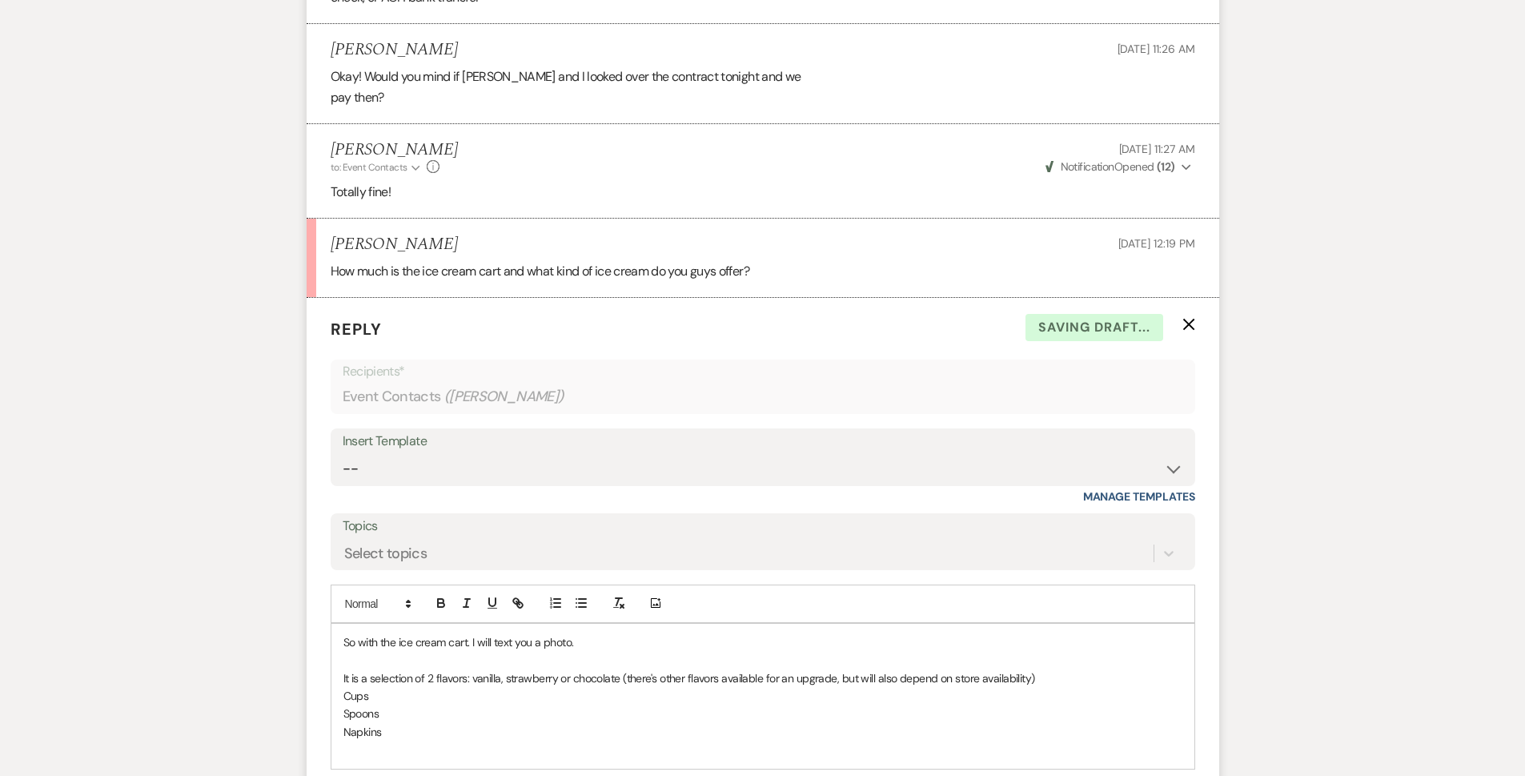
click at [387, 657] on p at bounding box center [762, 660] width 839 height 18
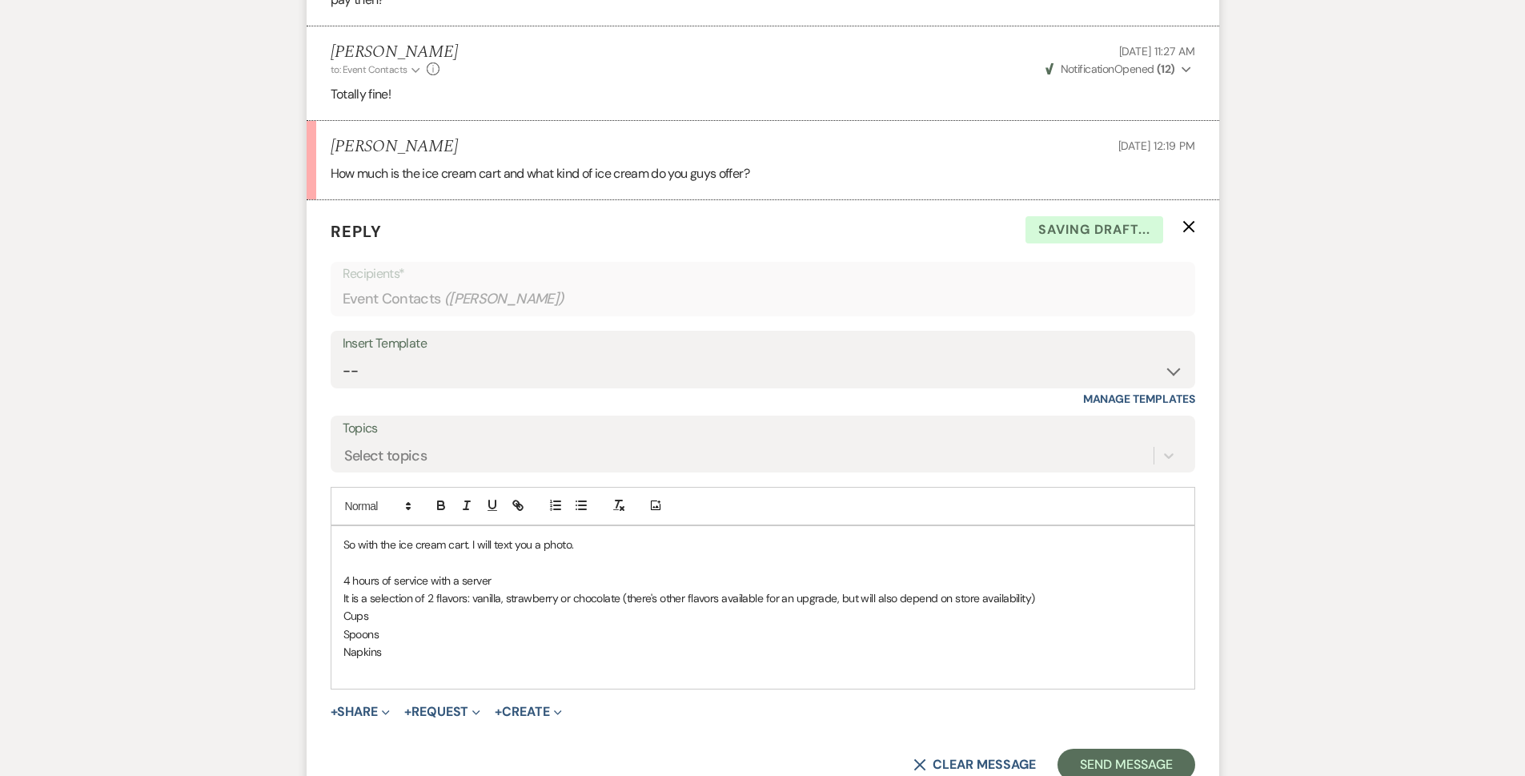
scroll to position [8049, 0]
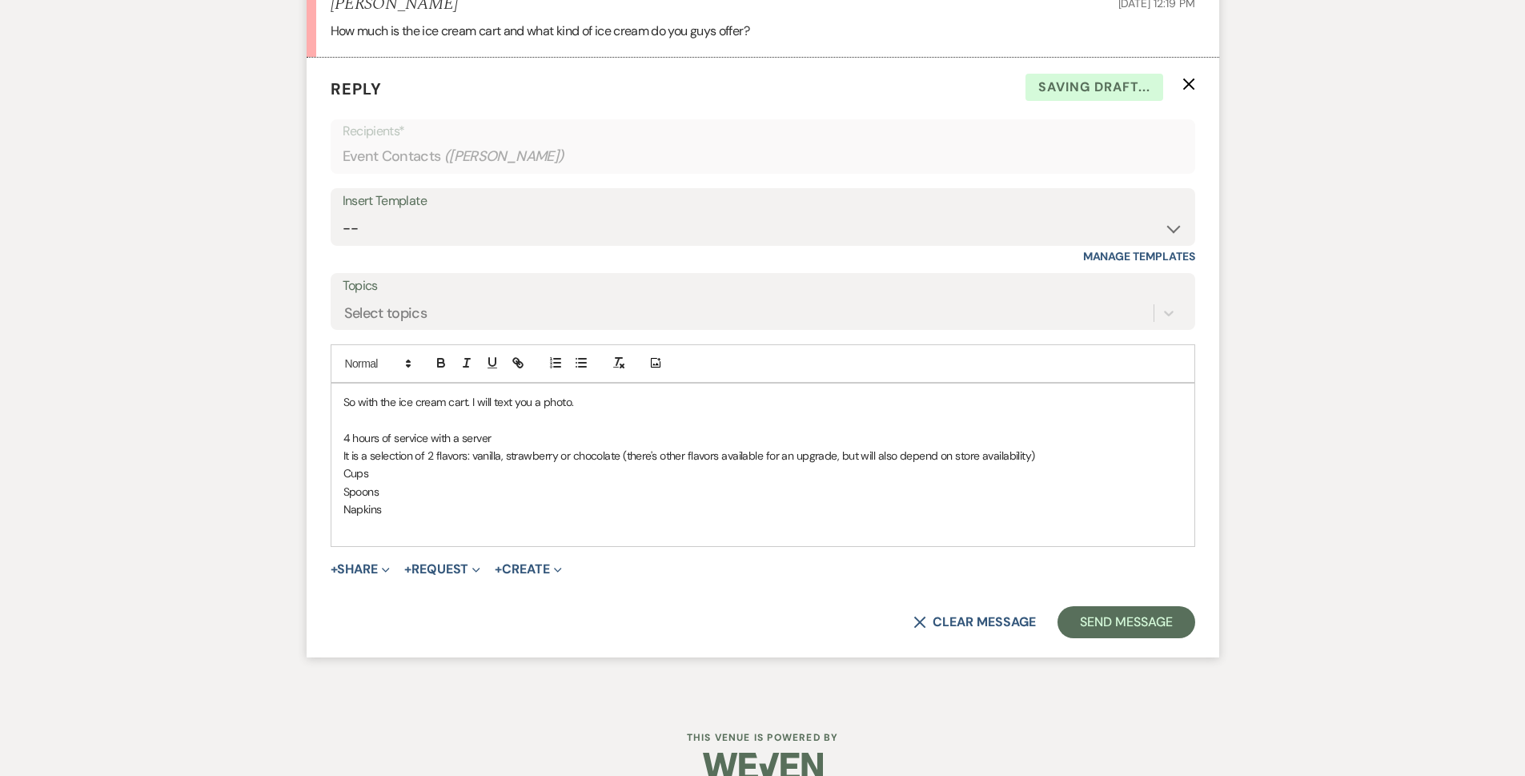
click at [397, 516] on p "Napkins" at bounding box center [762, 509] width 839 height 18
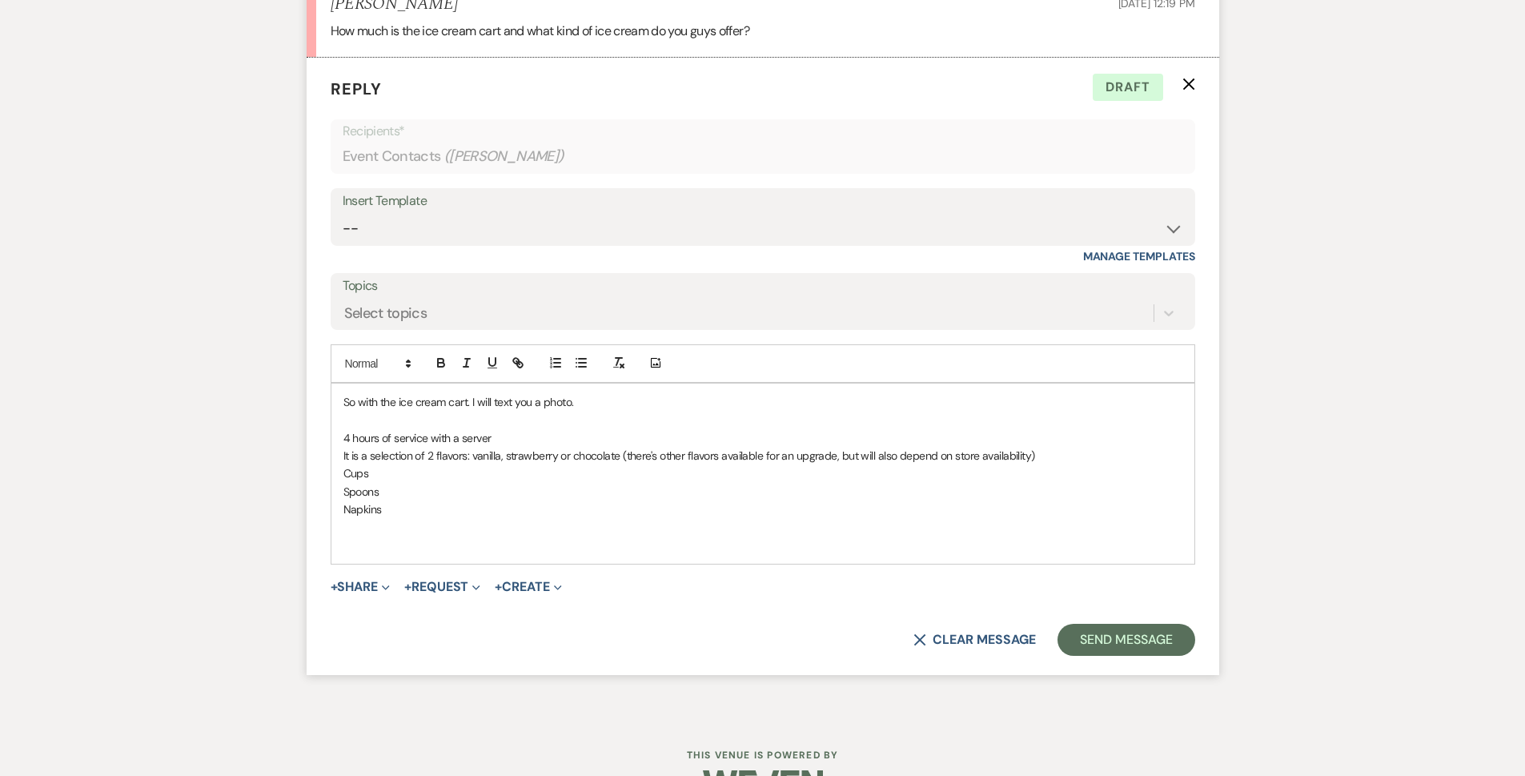
drag, startPoint x: 343, startPoint y: 458, endPoint x: 1075, endPoint y: 457, distance: 731.8
click at [754, 457] on p "It is a selection of 2 flavors: vanilla, strawberry or chocolate (there's other…" at bounding box center [762, 456] width 839 height 18
copy p "It is a selection of 2 flavors: vanilla, strawberry or chocolate (there's other…"
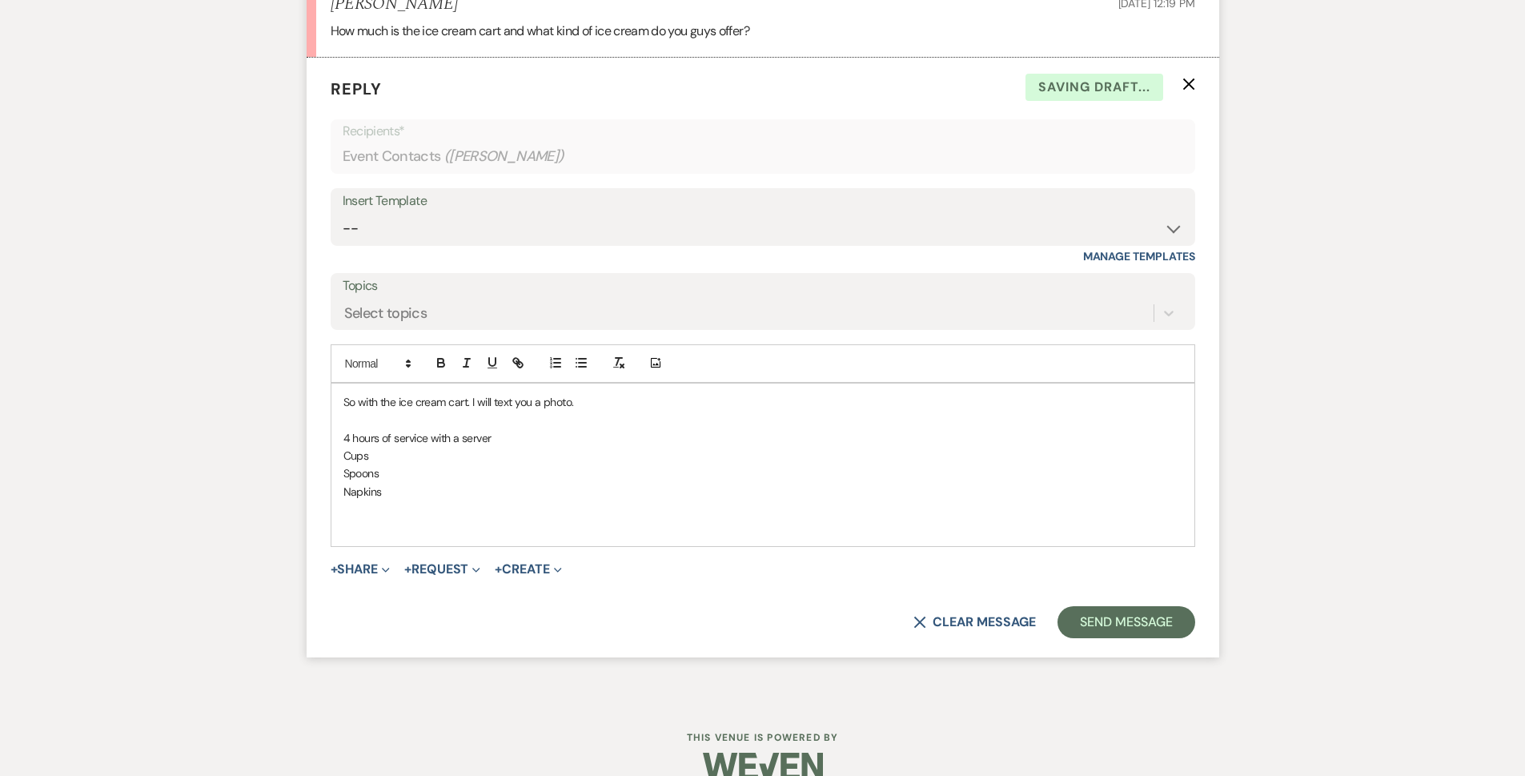
click at [418, 492] on p "Napkins" at bounding box center [762, 492] width 839 height 18
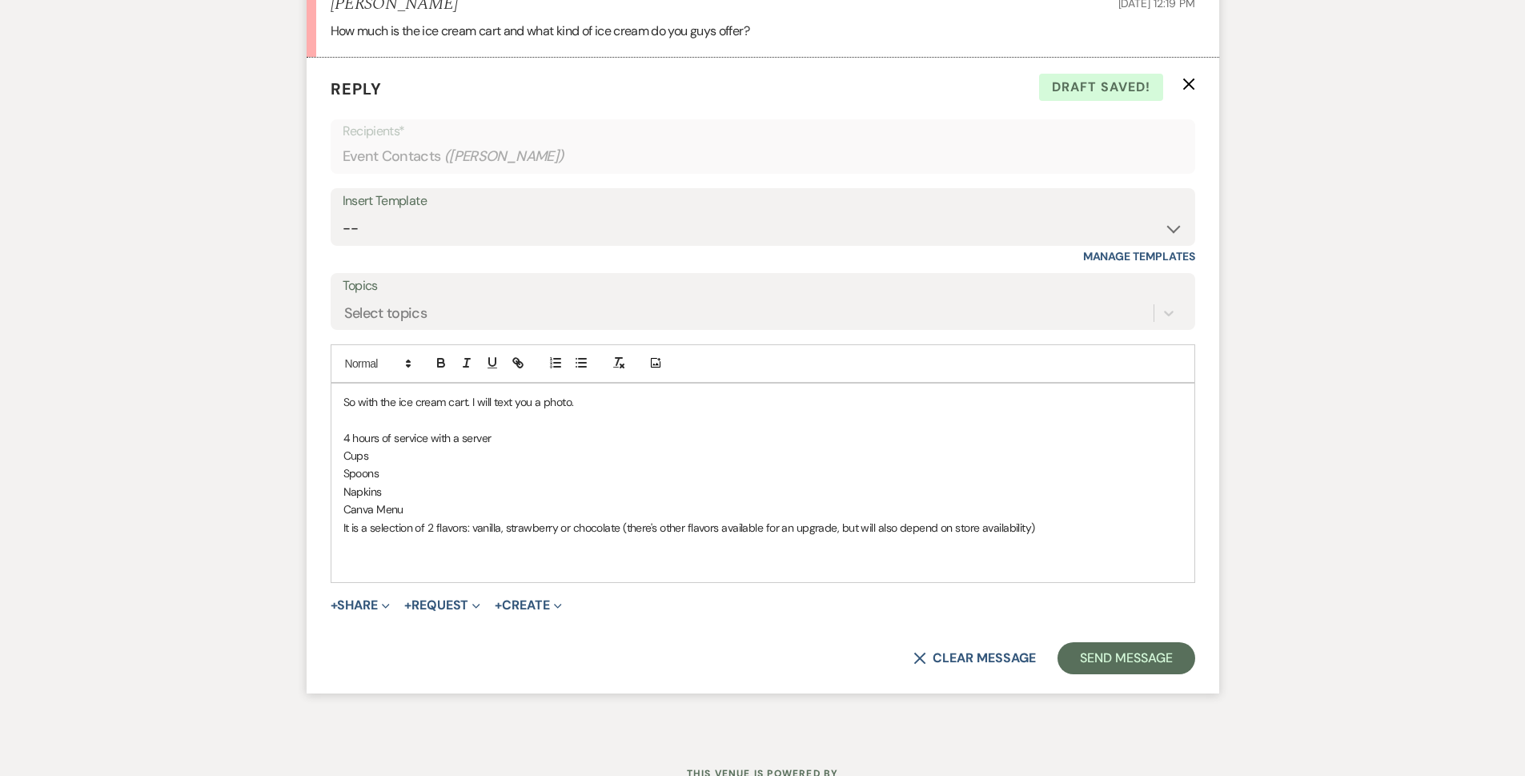
drag, startPoint x: 423, startPoint y: 507, endPoint x: 343, endPoint y: 510, distance: 80.1
click at [343, 510] on p "Canva Menu" at bounding box center [762, 509] width 839 height 18
click at [754, 535] on p "It is a selection of 2 flavors: vanilla, strawberry or chocolate (there's other…" at bounding box center [762, 528] width 839 height 18
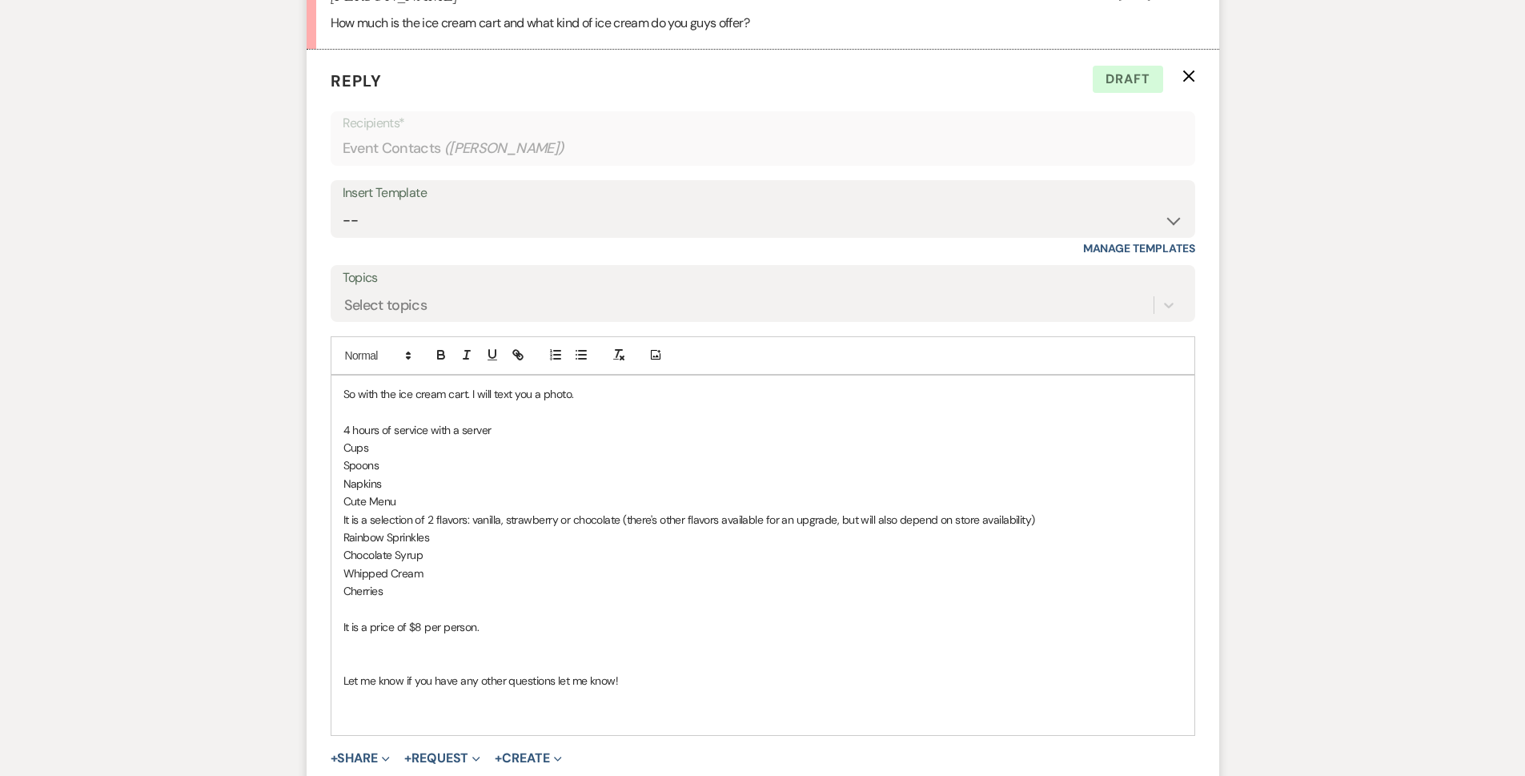
scroll to position [8274, 0]
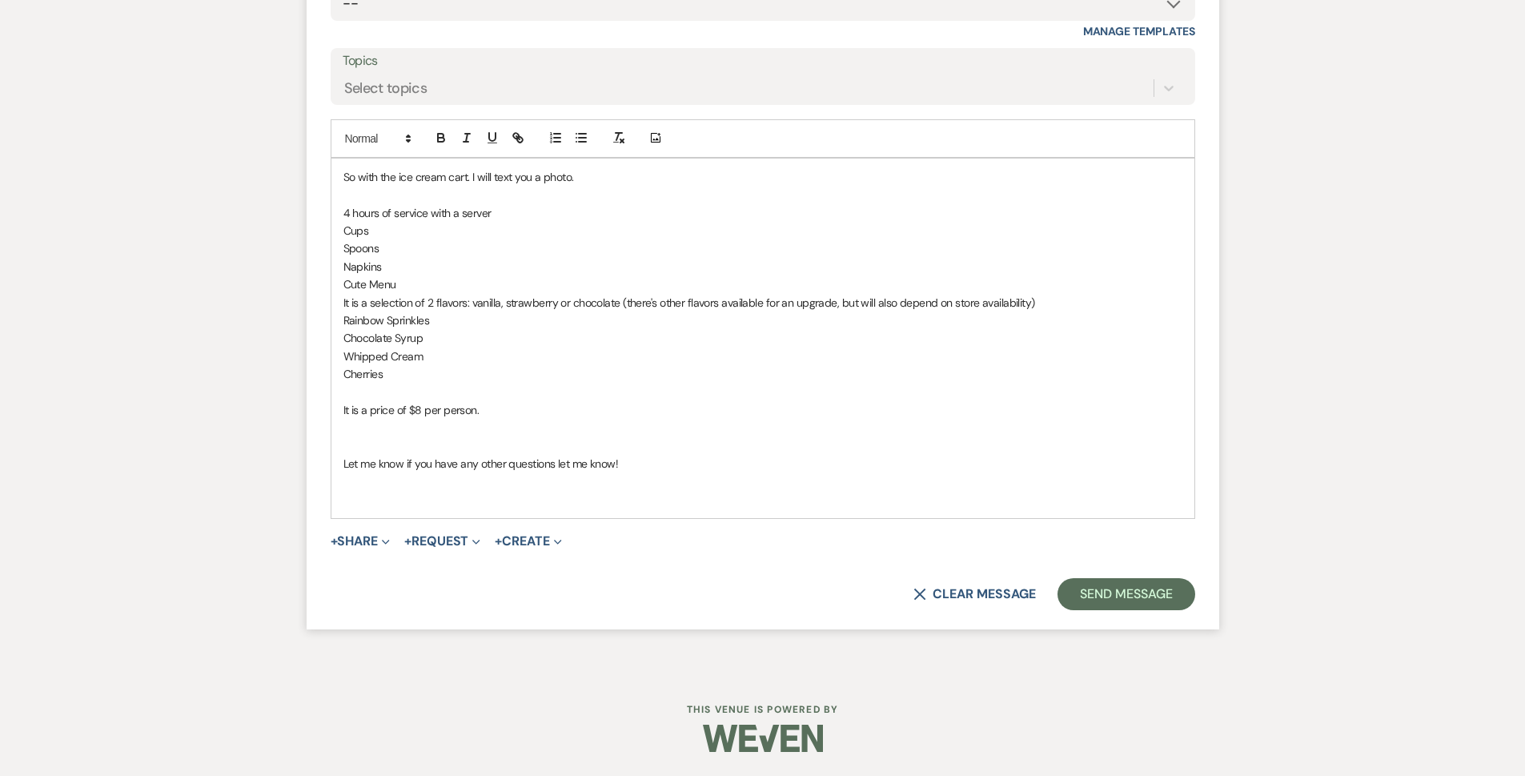
click at [540, 413] on p "It is a price of $8 per person." at bounding box center [762, 410] width 839 height 18
click at [754, 590] on button "Send Message" at bounding box center [1126, 594] width 137 height 32
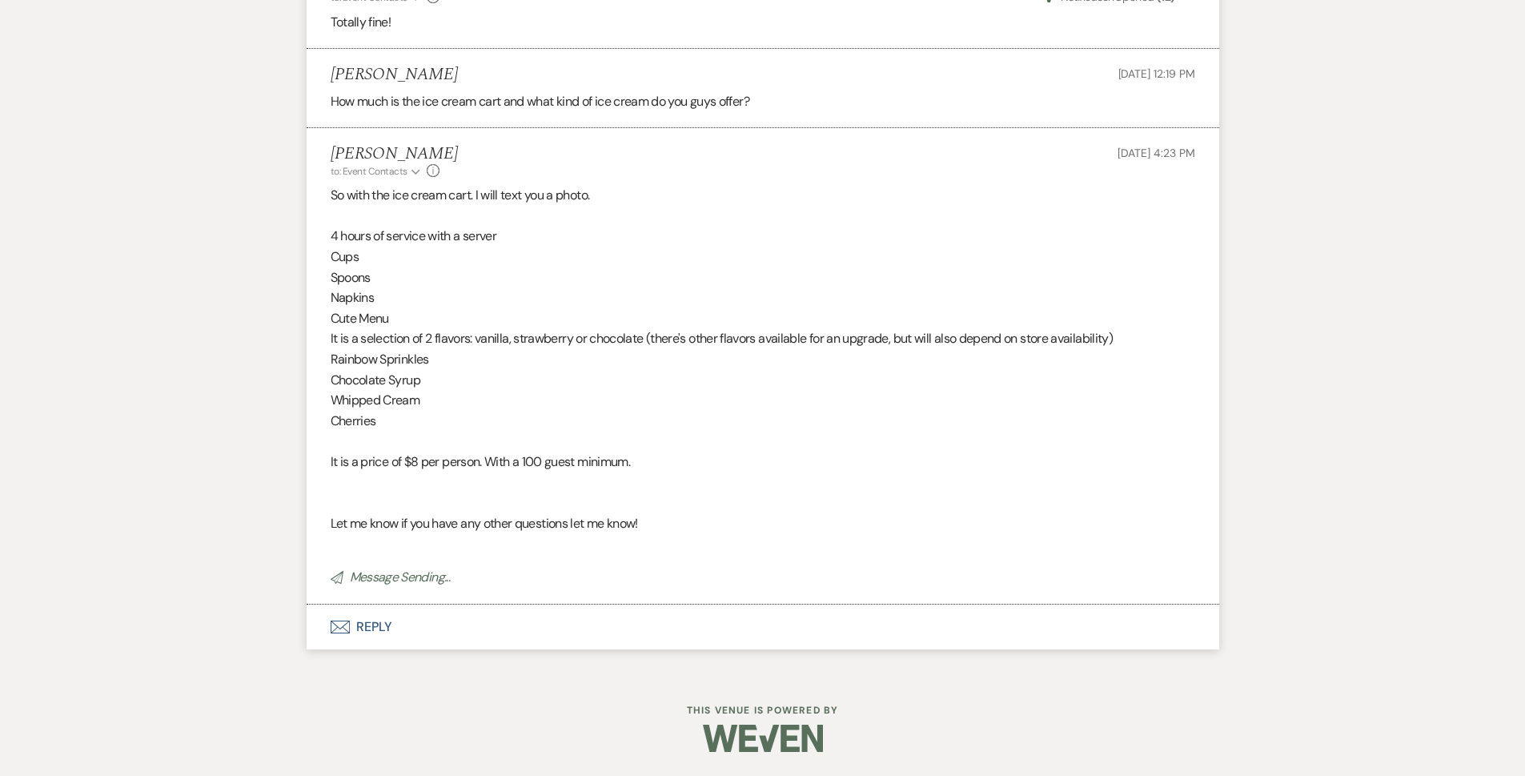
scroll to position [7979, 0]
